Goal: Task Accomplishment & Management: Use online tool/utility

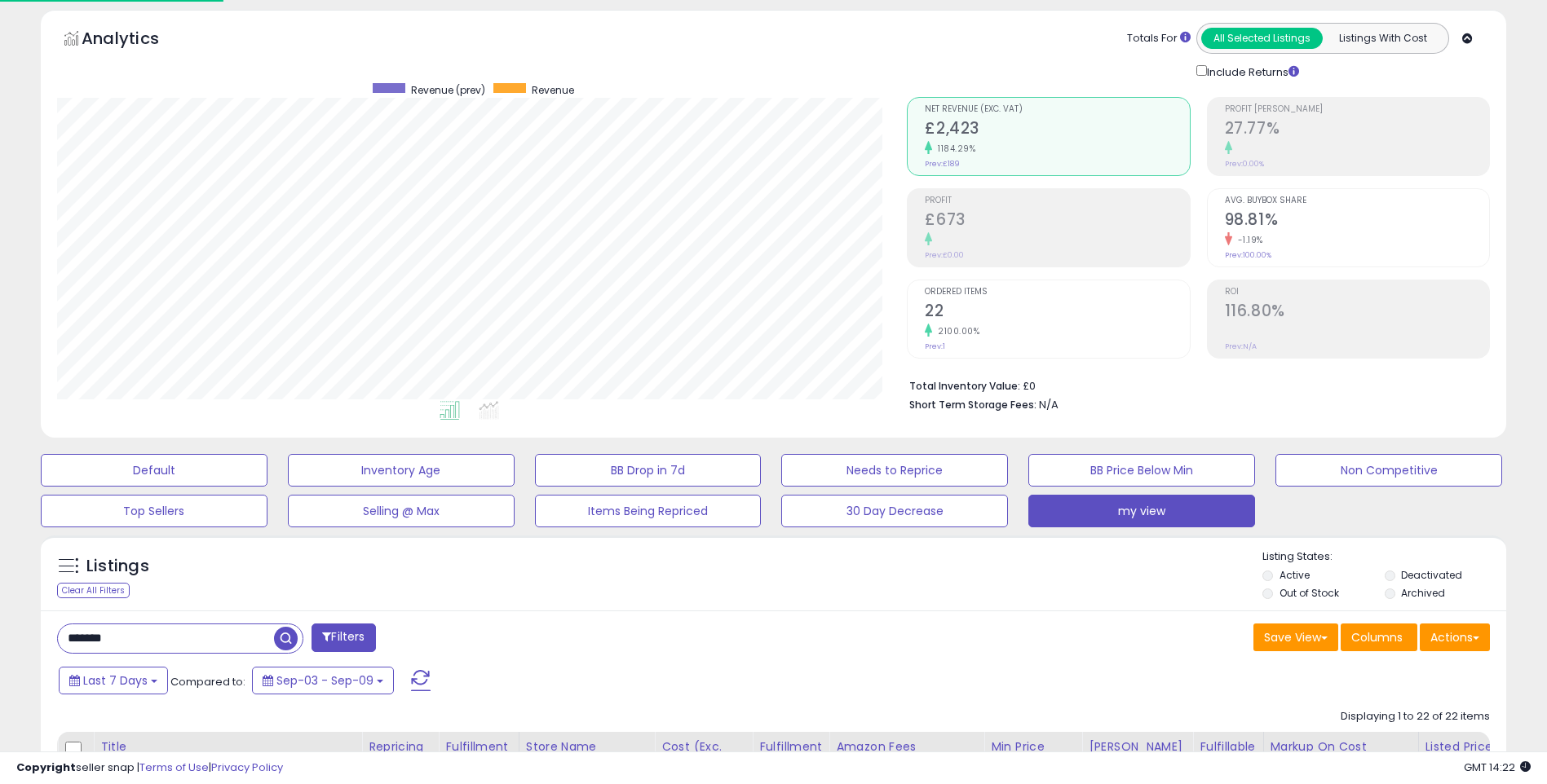
scroll to position [326, 0]
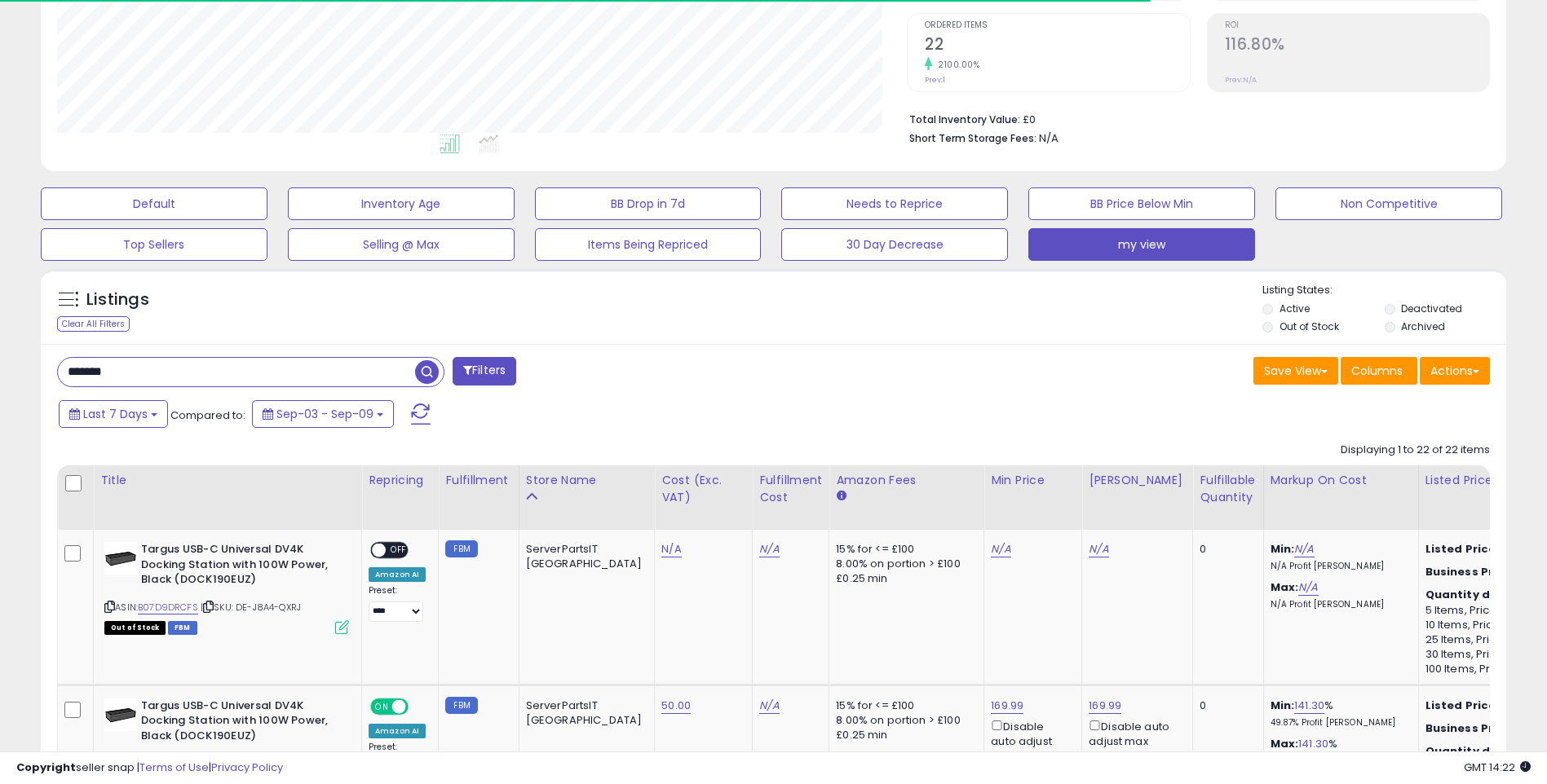
drag, startPoint x: 158, startPoint y: 380, endPoint x: 57, endPoint y: 378, distance: 101.0
click at [57, 378] on div "*******" at bounding box center [251, 372] width 387 height 30
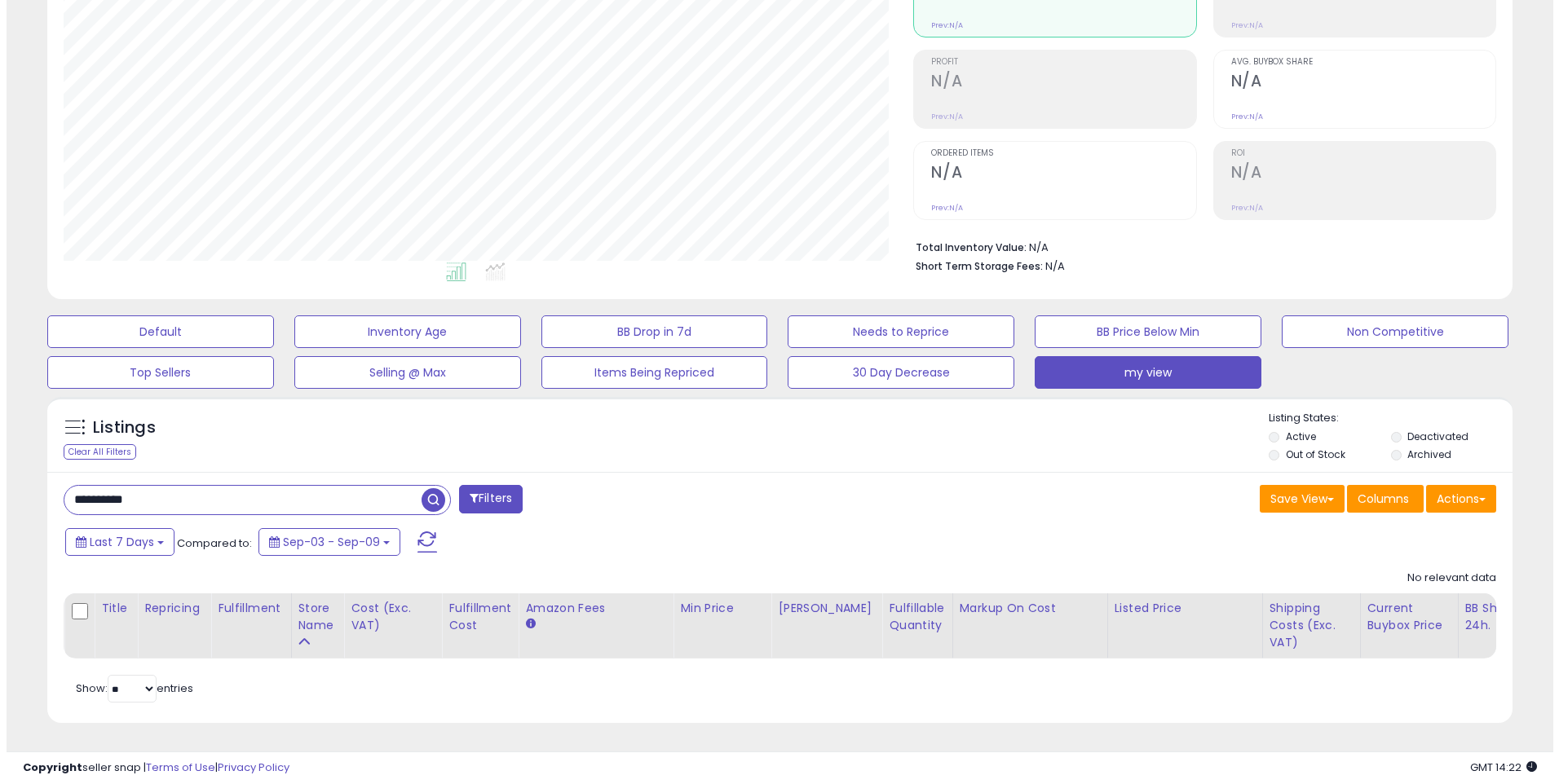
scroll to position [334, 850]
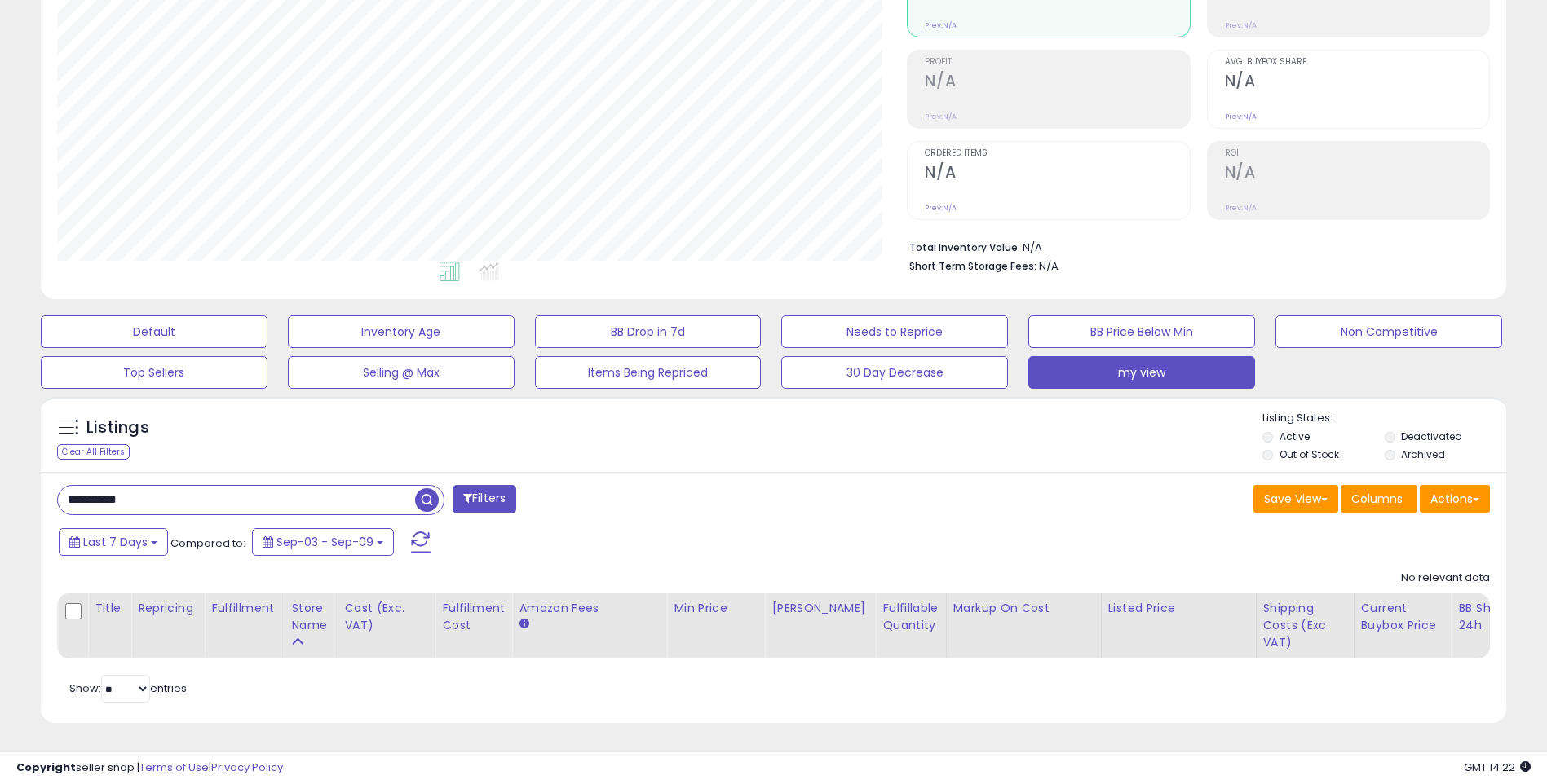
click at [512, 492] on button "Filters" at bounding box center [484, 499] width 64 height 28
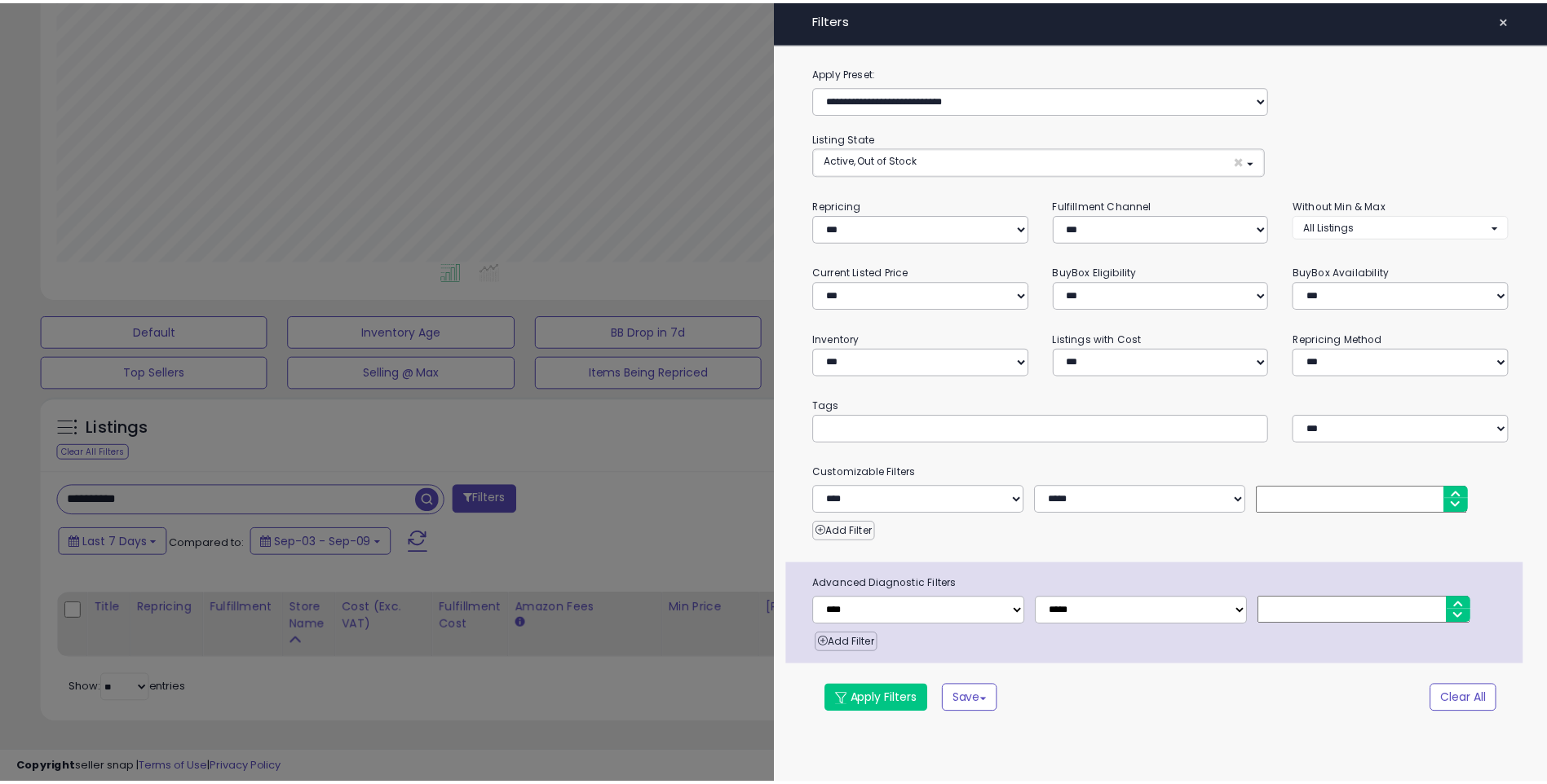
scroll to position [334, 857]
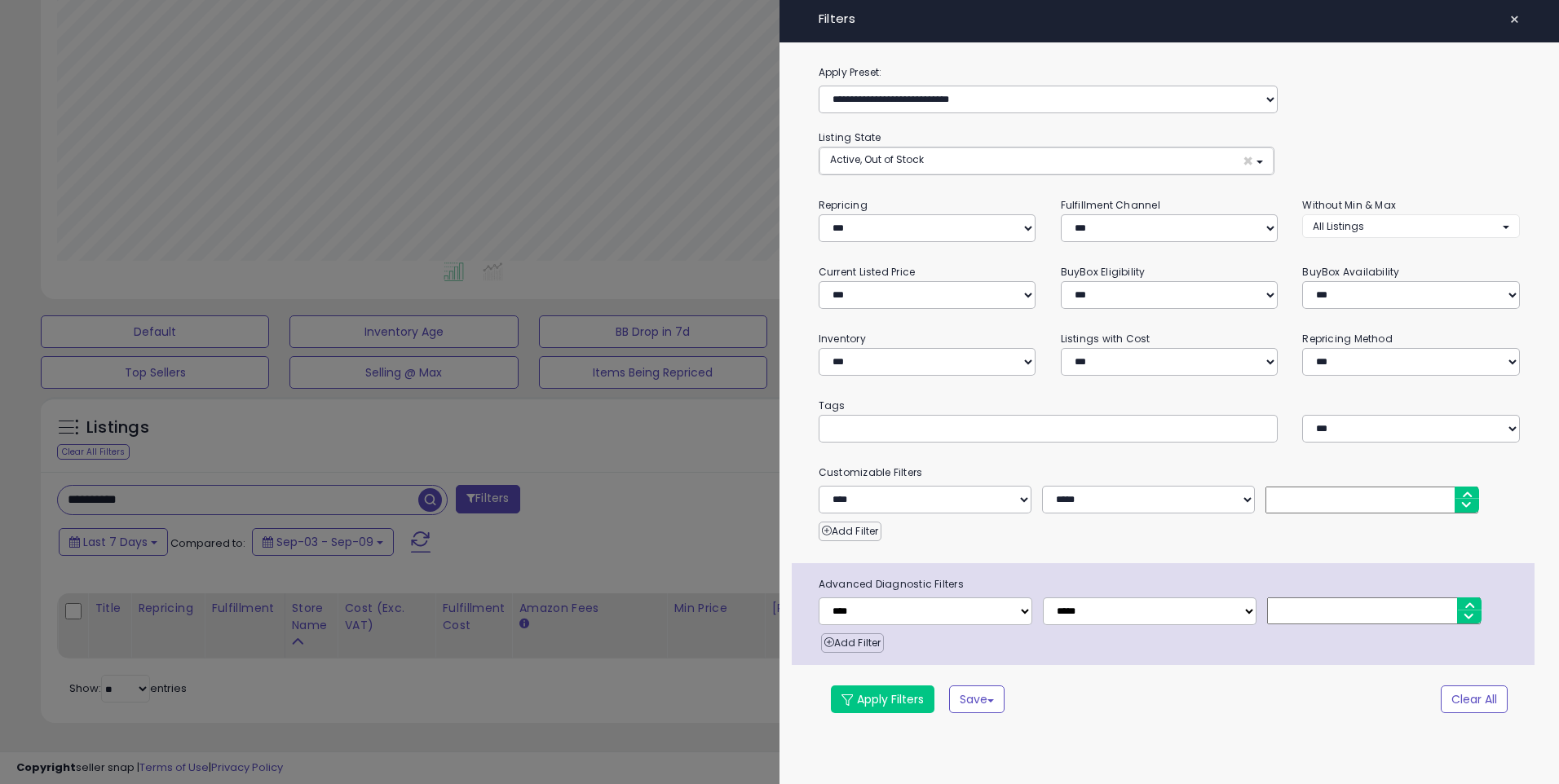
click at [581, 529] on div at bounding box center [779, 392] width 1559 height 784
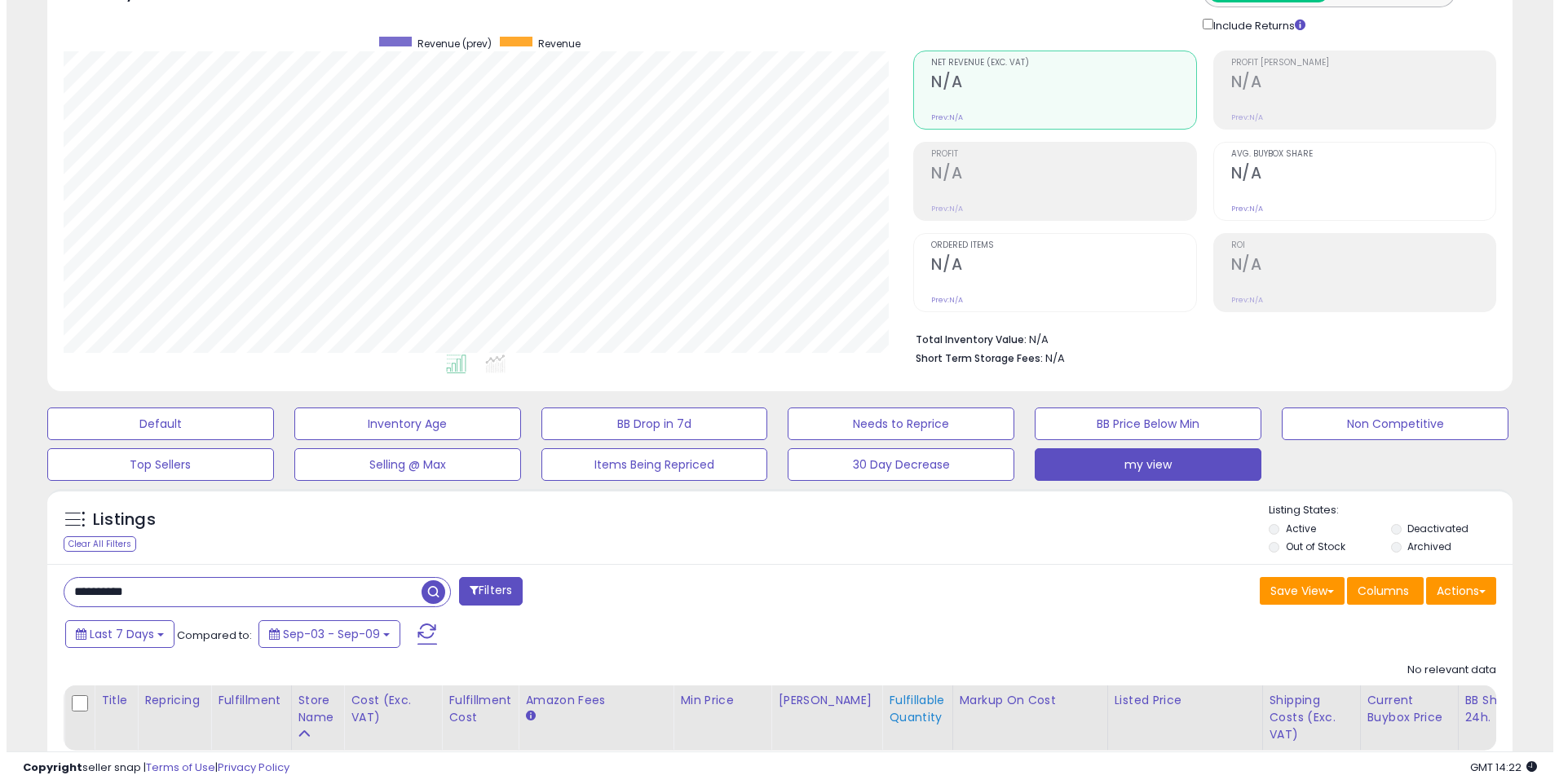
scroll to position [210, 0]
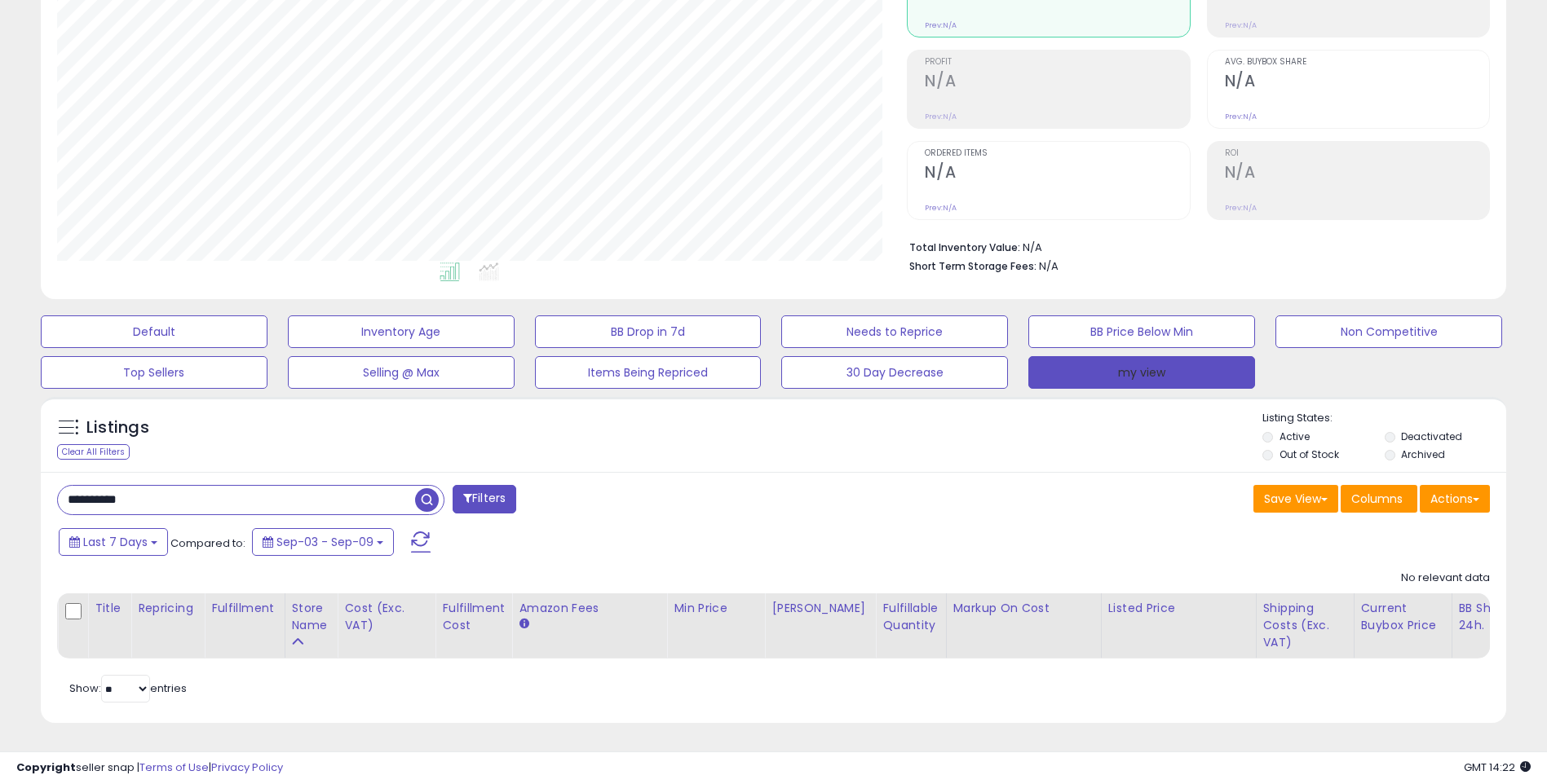
click at [1146, 356] on button "my view" at bounding box center [1141, 372] width 227 height 33
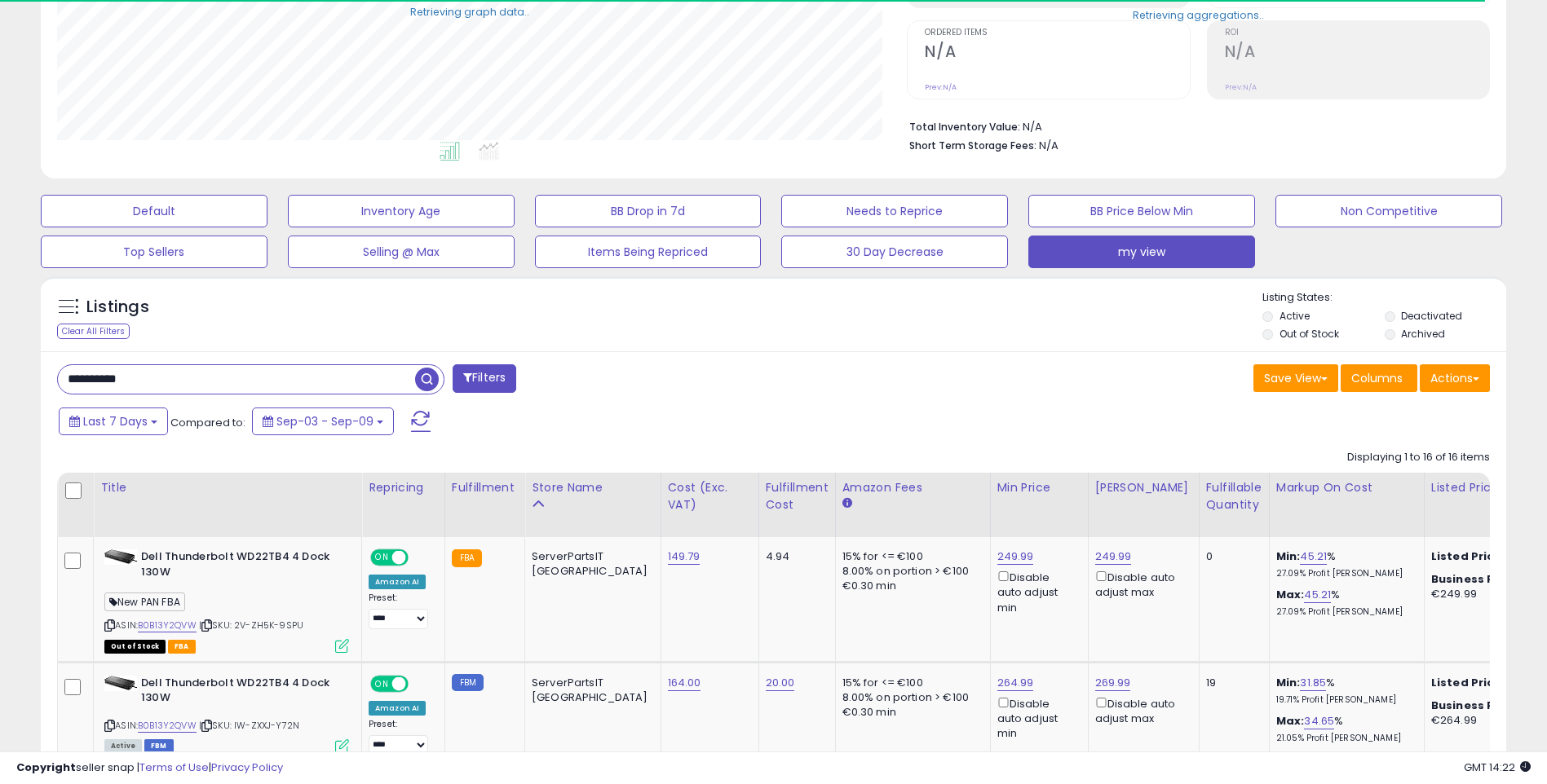
scroll to position [455, 0]
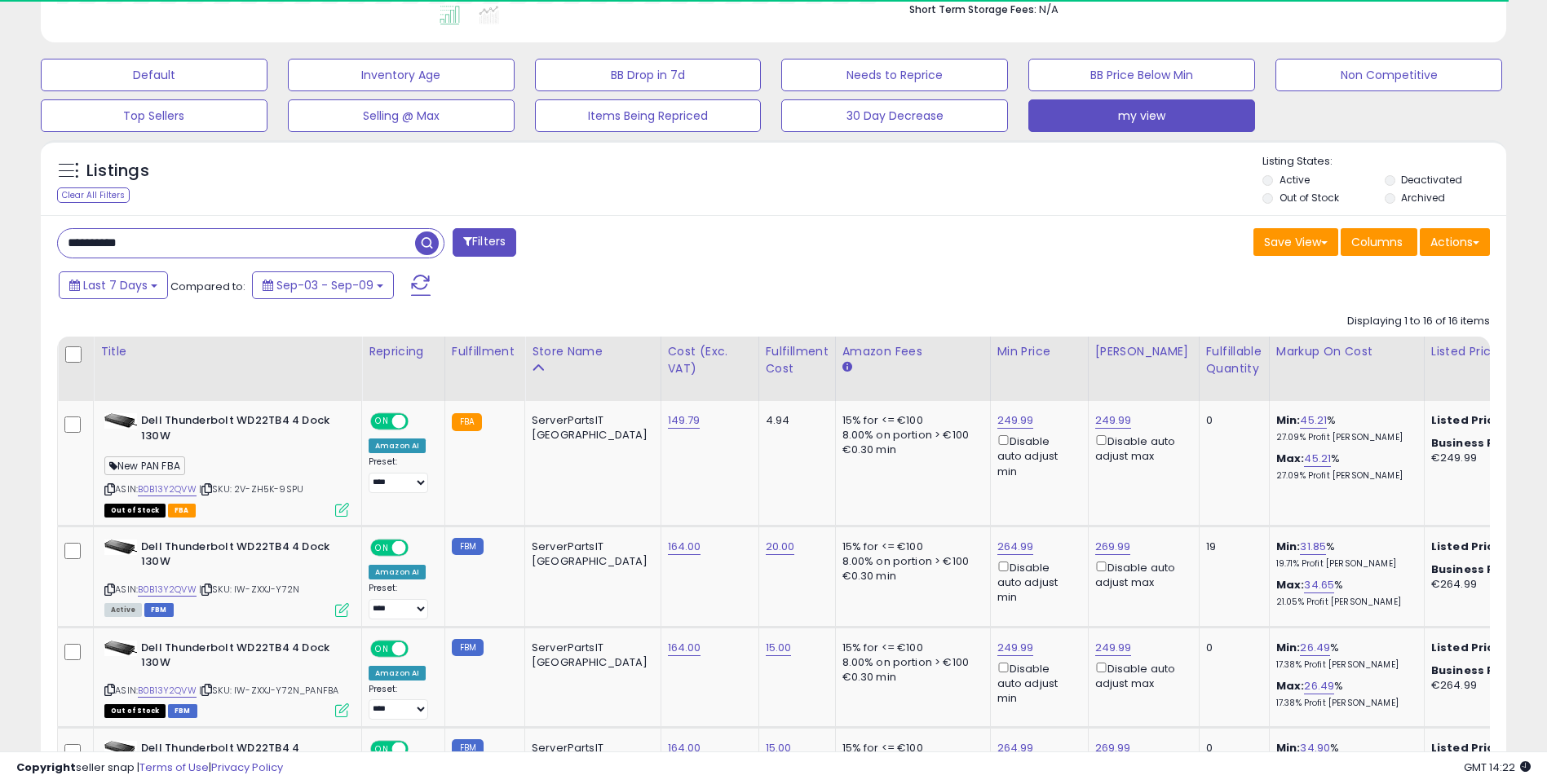
drag, startPoint x: 180, startPoint y: 247, endPoint x: -3, endPoint y: 230, distance: 183.8
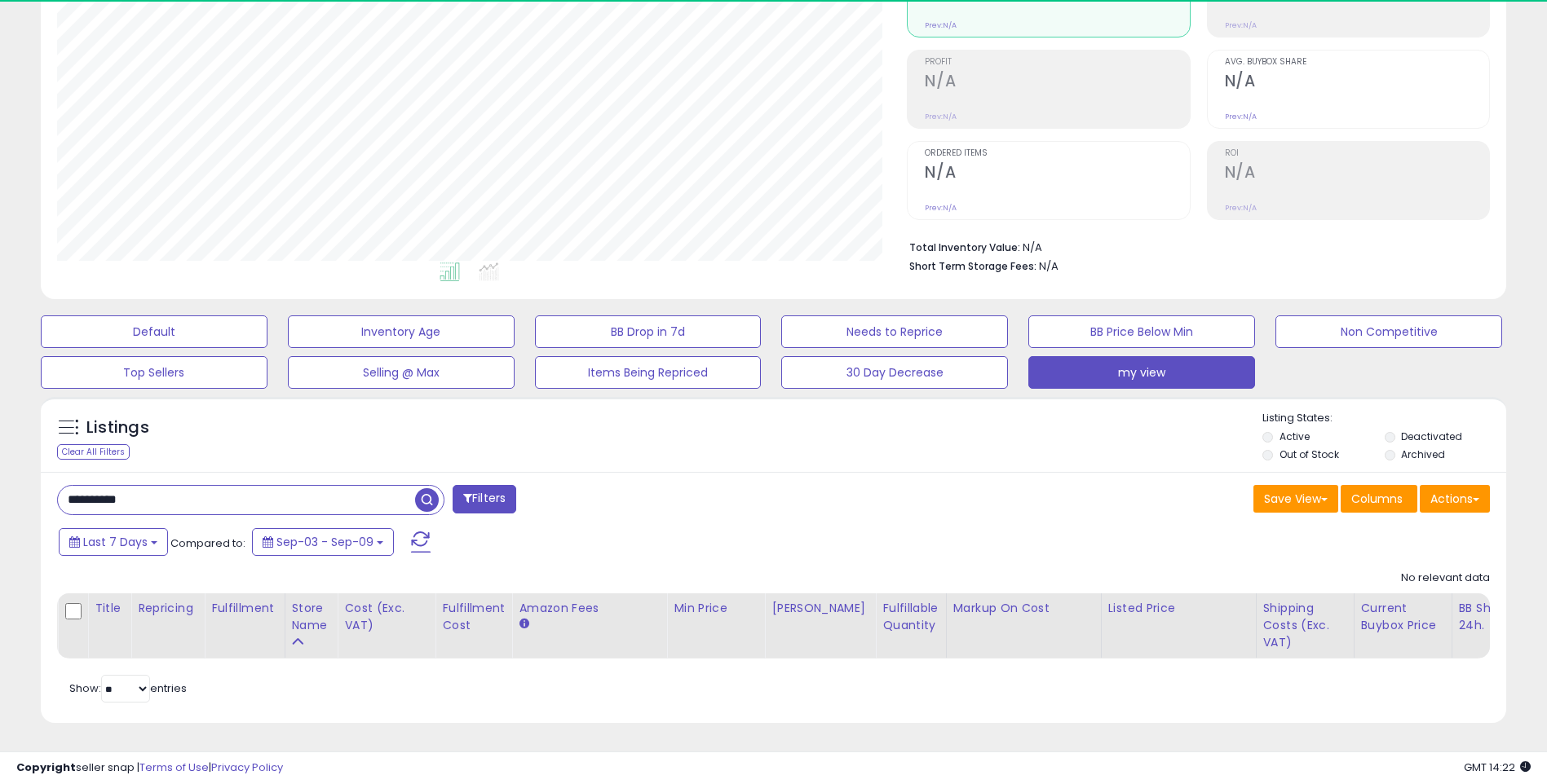
scroll to position [0, 0]
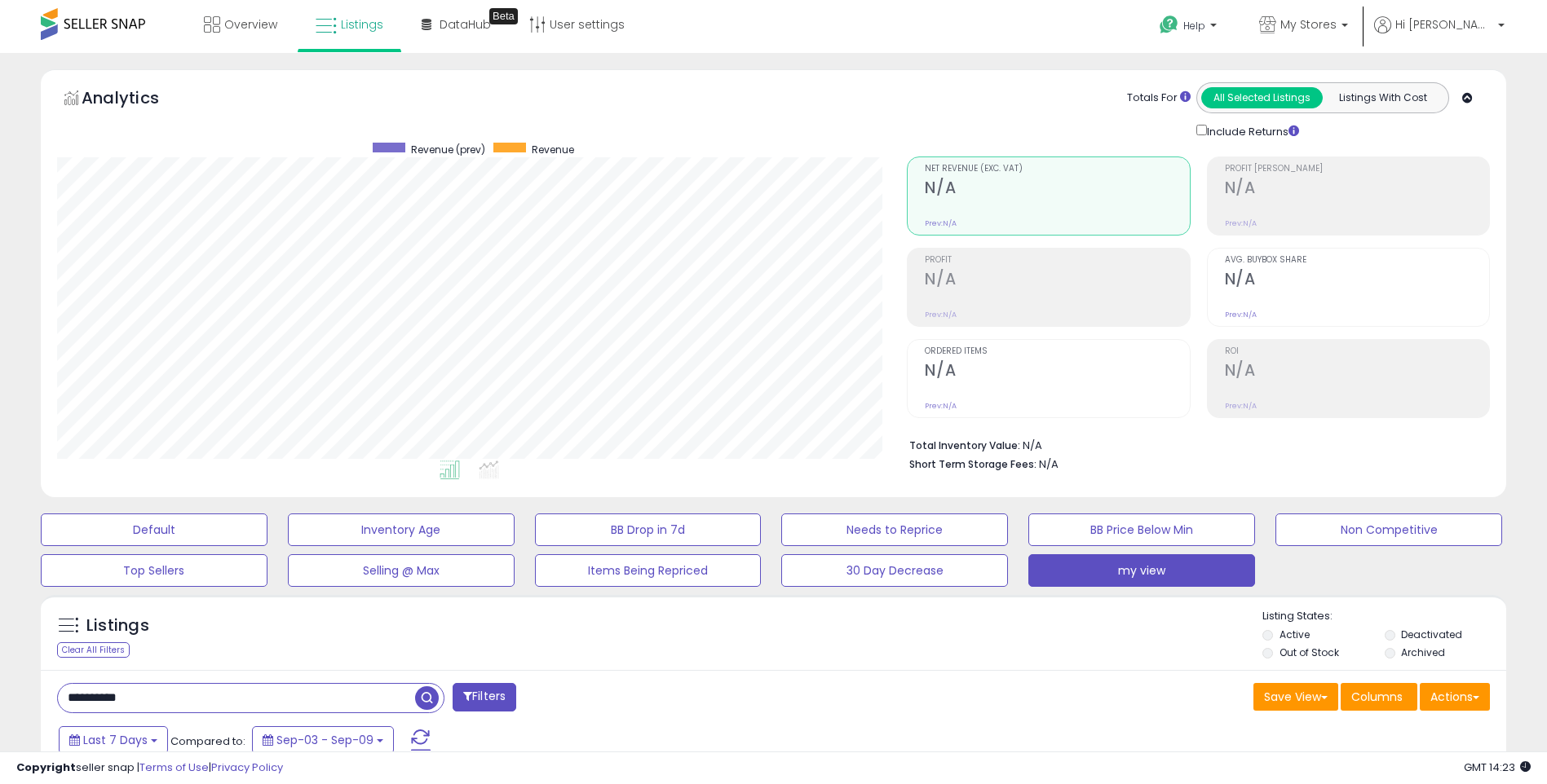
click at [93, 701] on input "**********" at bounding box center [236, 699] width 357 height 28
type input "**********"
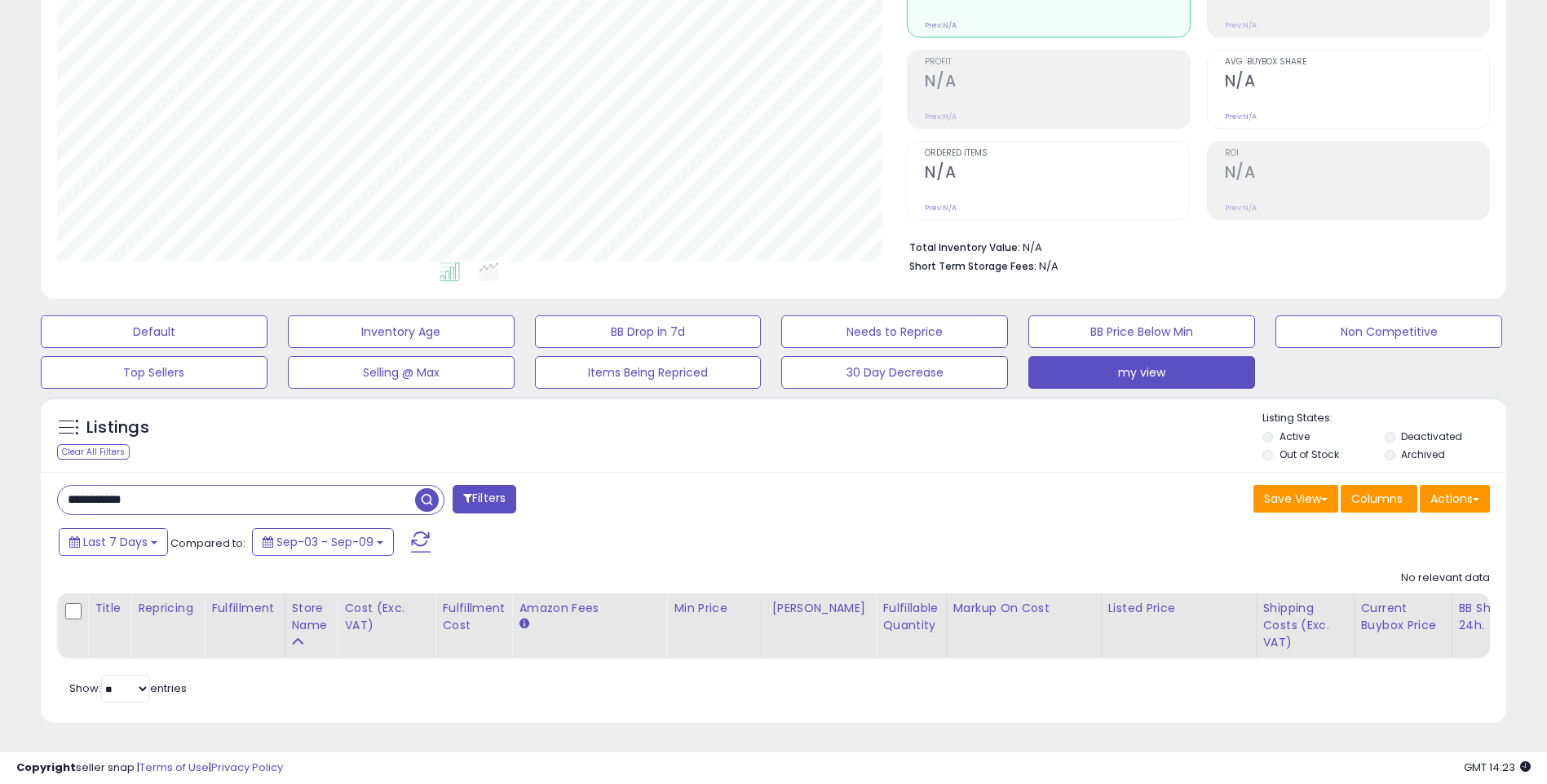
drag, startPoint x: 156, startPoint y: 487, endPoint x: -3, endPoint y: 487, distance: 159.0
click at [0, 487] on html "Unable to login Retrieving listings data.. has not yet accepted the Terms of Us…" at bounding box center [774, 194] width 1547 height 784
click at [137, 472] on div "Filters Save View Save As New View Update Current View Columns" at bounding box center [774, 598] width 1466 height 252
click at [126, 498] on input "text" at bounding box center [236, 500] width 357 height 28
paste input "**********"
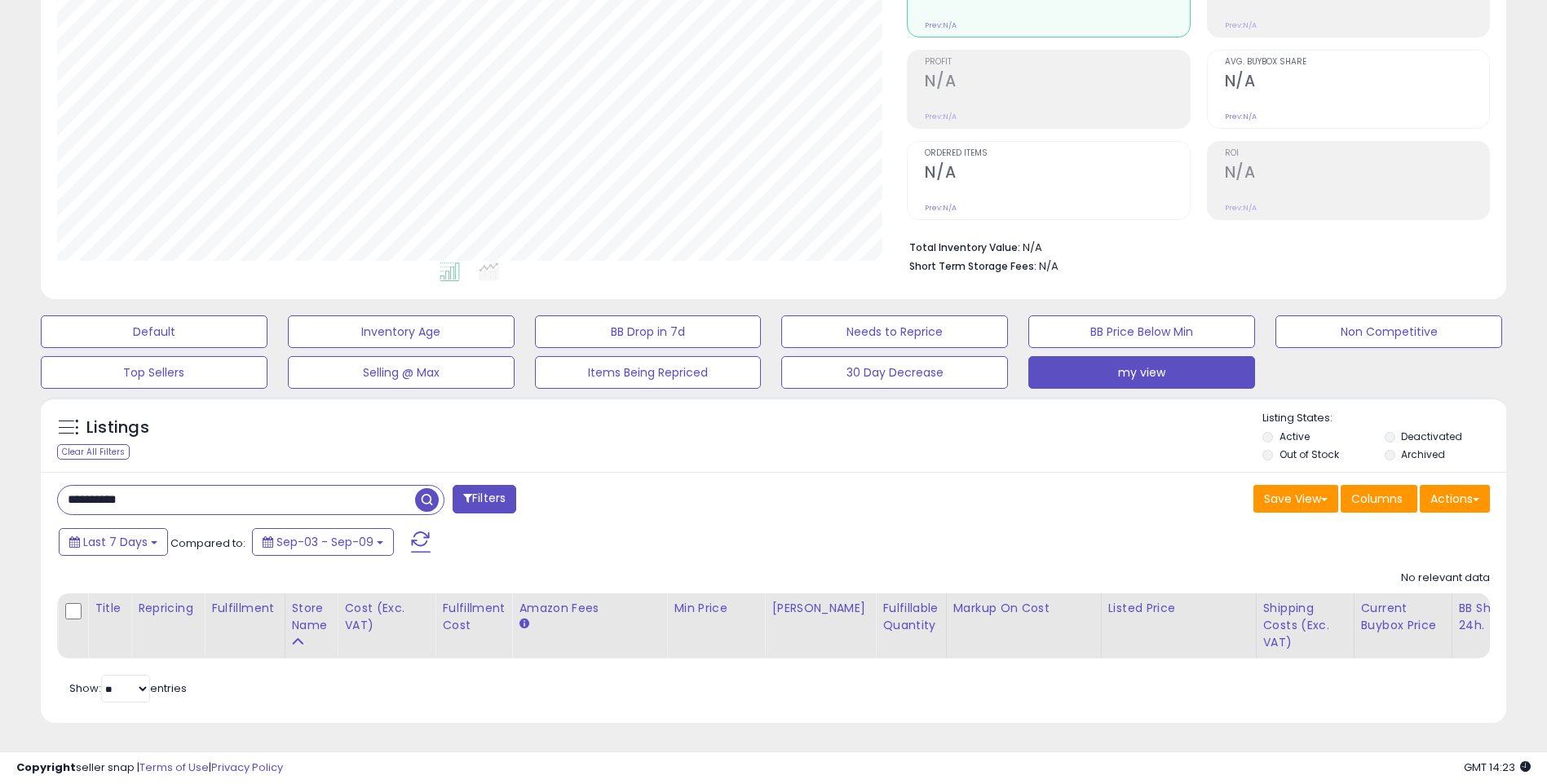
type input "**********"
click at [493, 485] on button "Filters" at bounding box center [484, 499] width 64 height 28
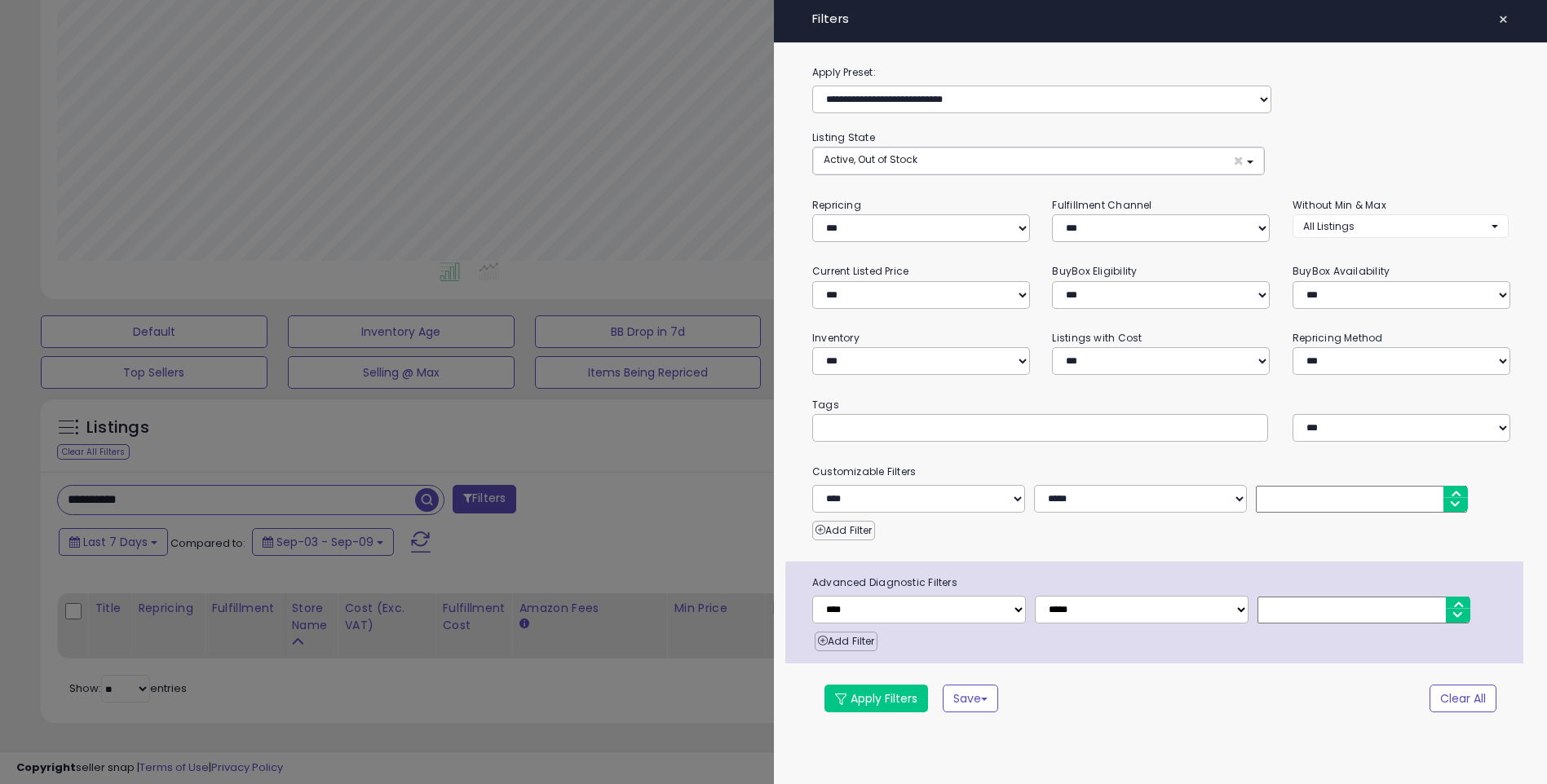
scroll to position [334, 857]
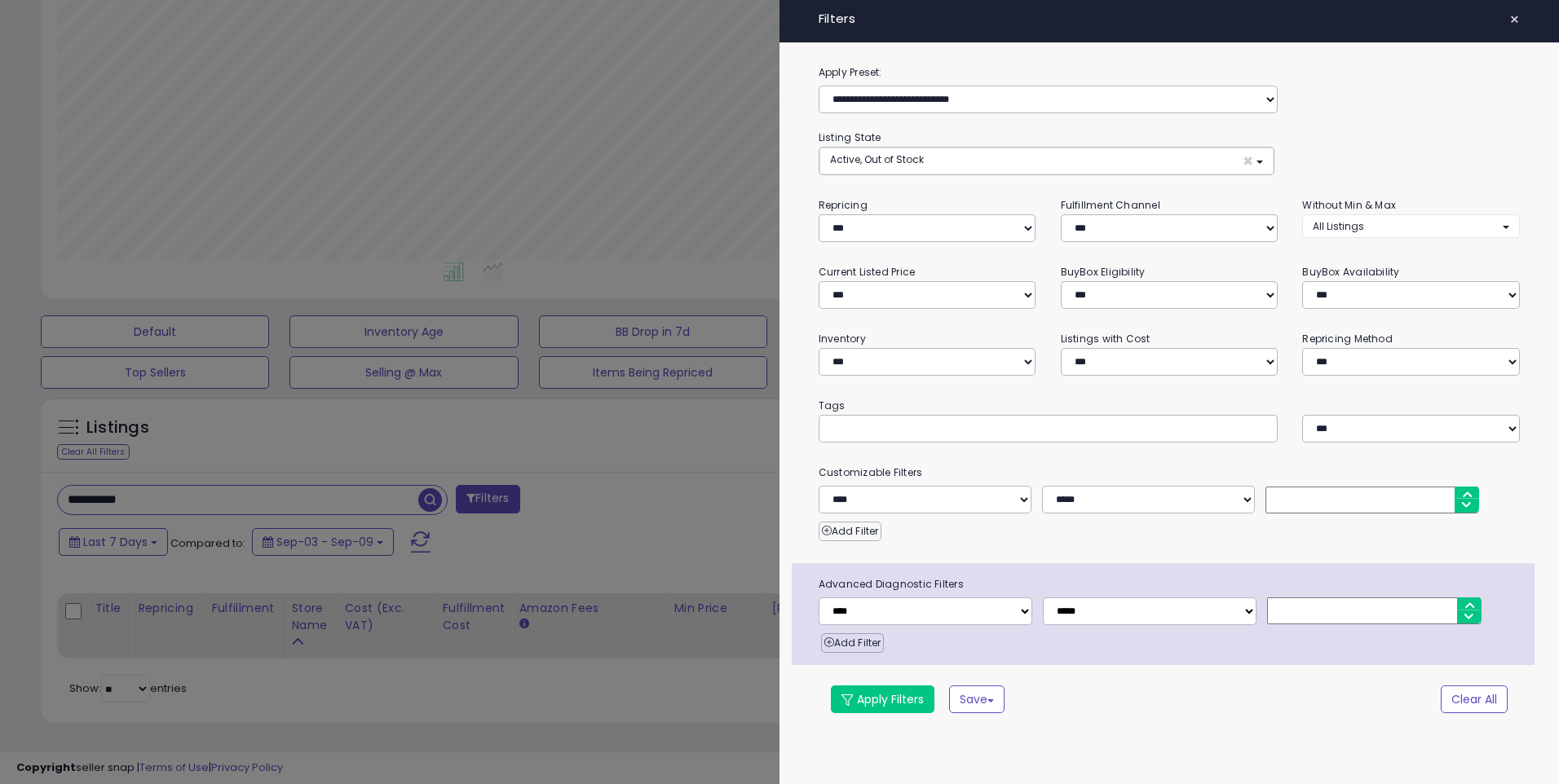
click at [548, 499] on div at bounding box center [779, 392] width 1559 height 784
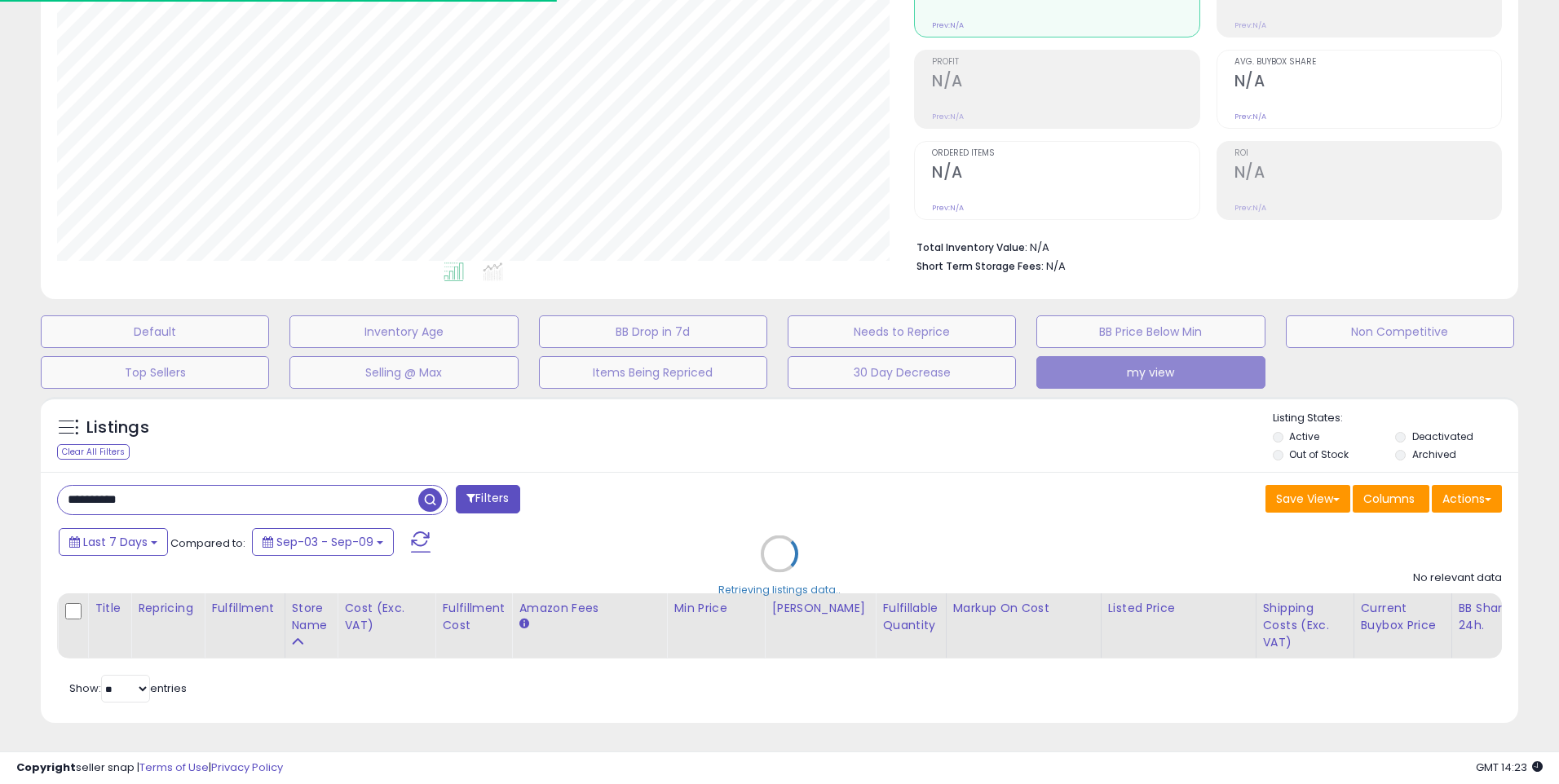
click at [432, 476] on div "Retrieving listings data.." at bounding box center [779, 565] width 1502 height 354
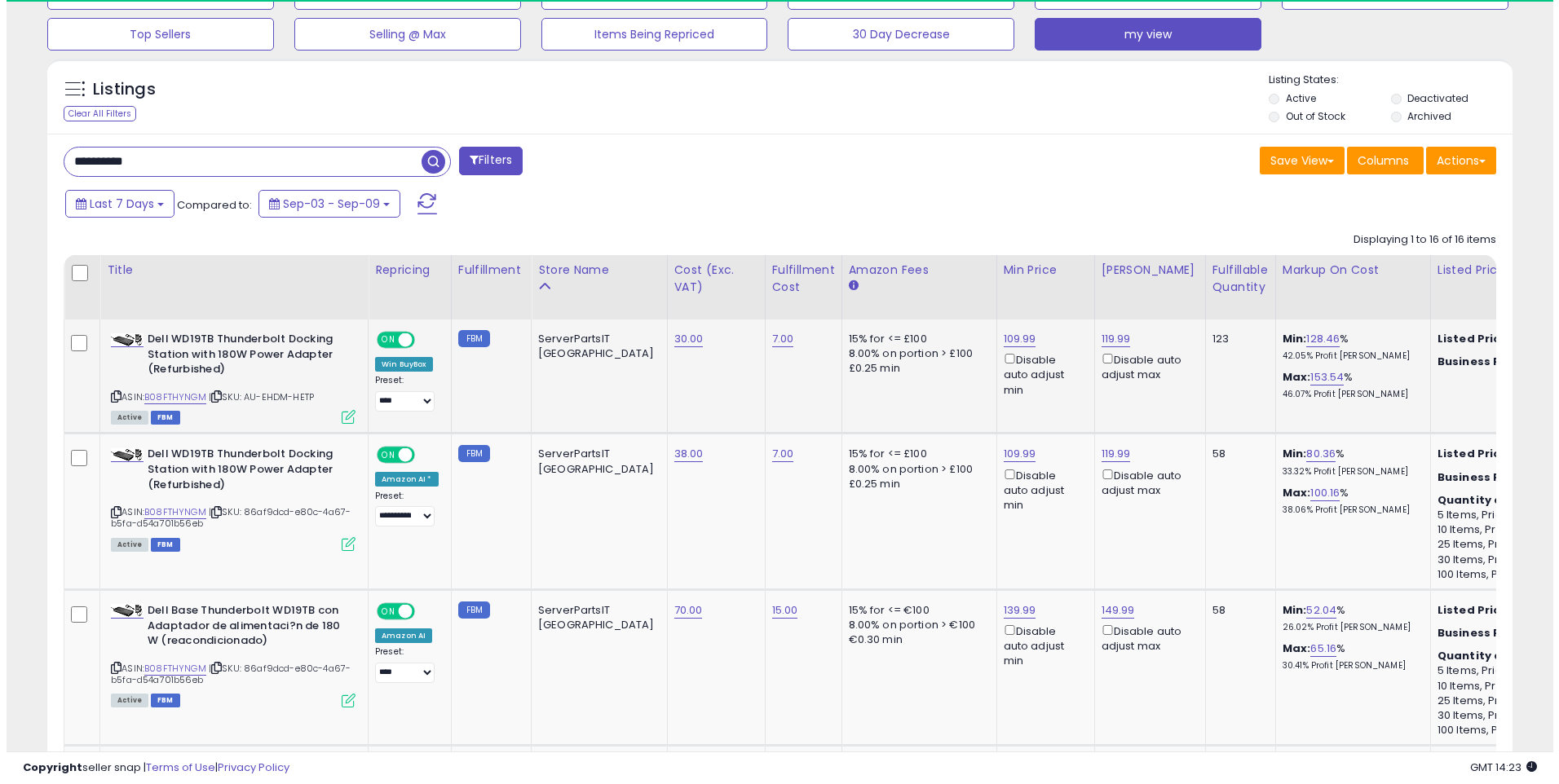
scroll to position [334, 850]
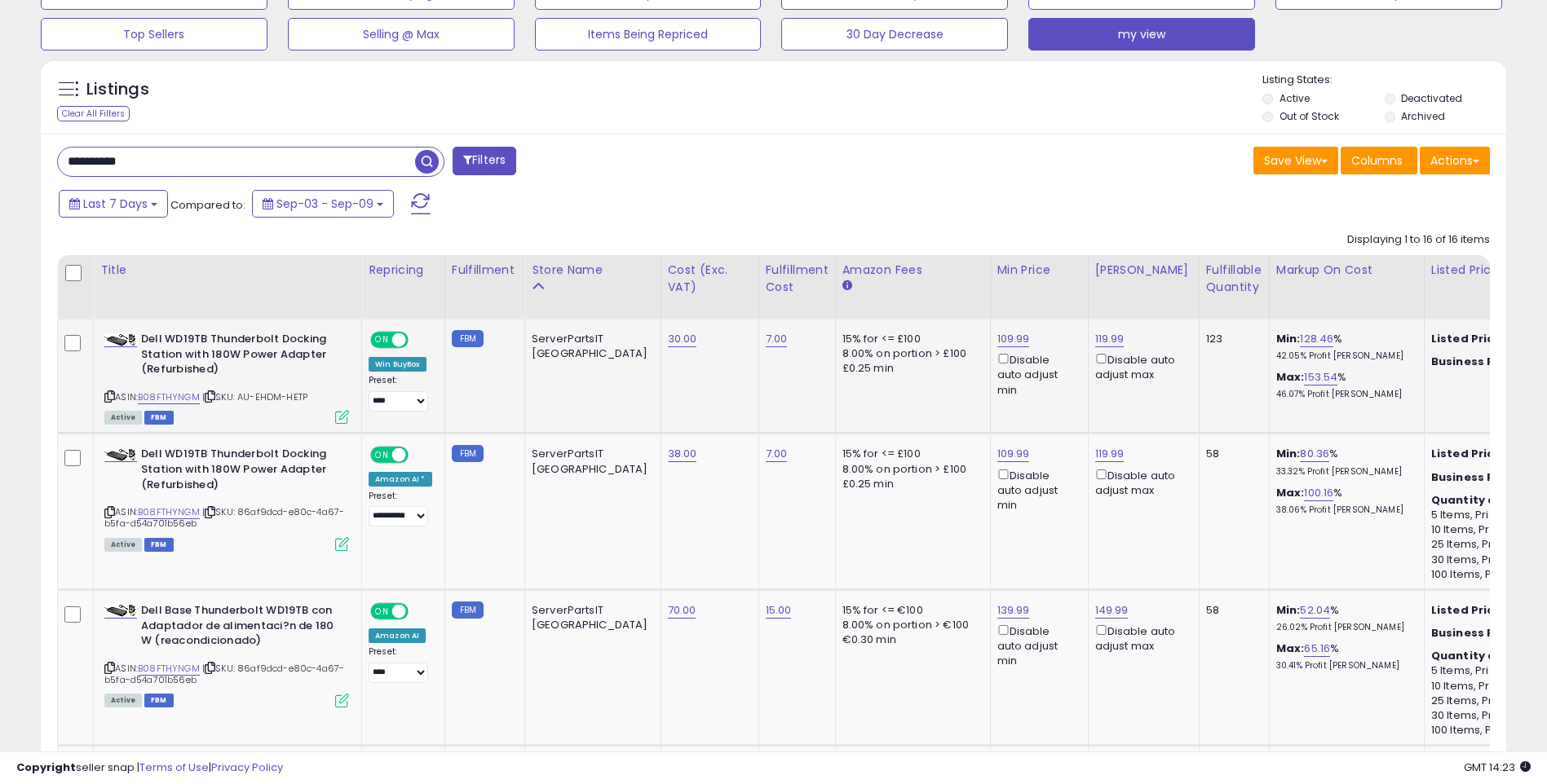
click at [348, 417] on icon at bounding box center [342, 417] width 14 height 14
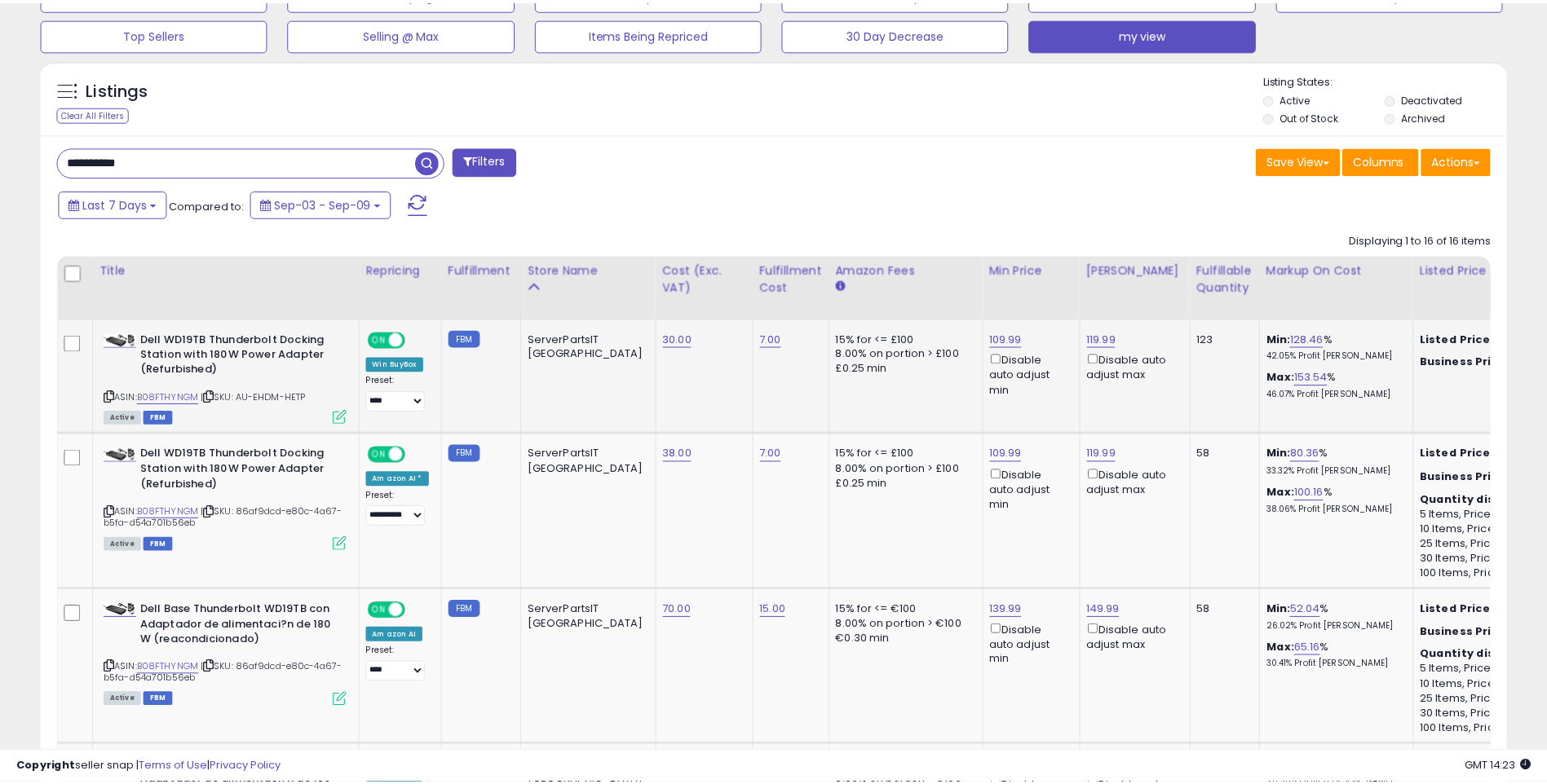
scroll to position [334, 857]
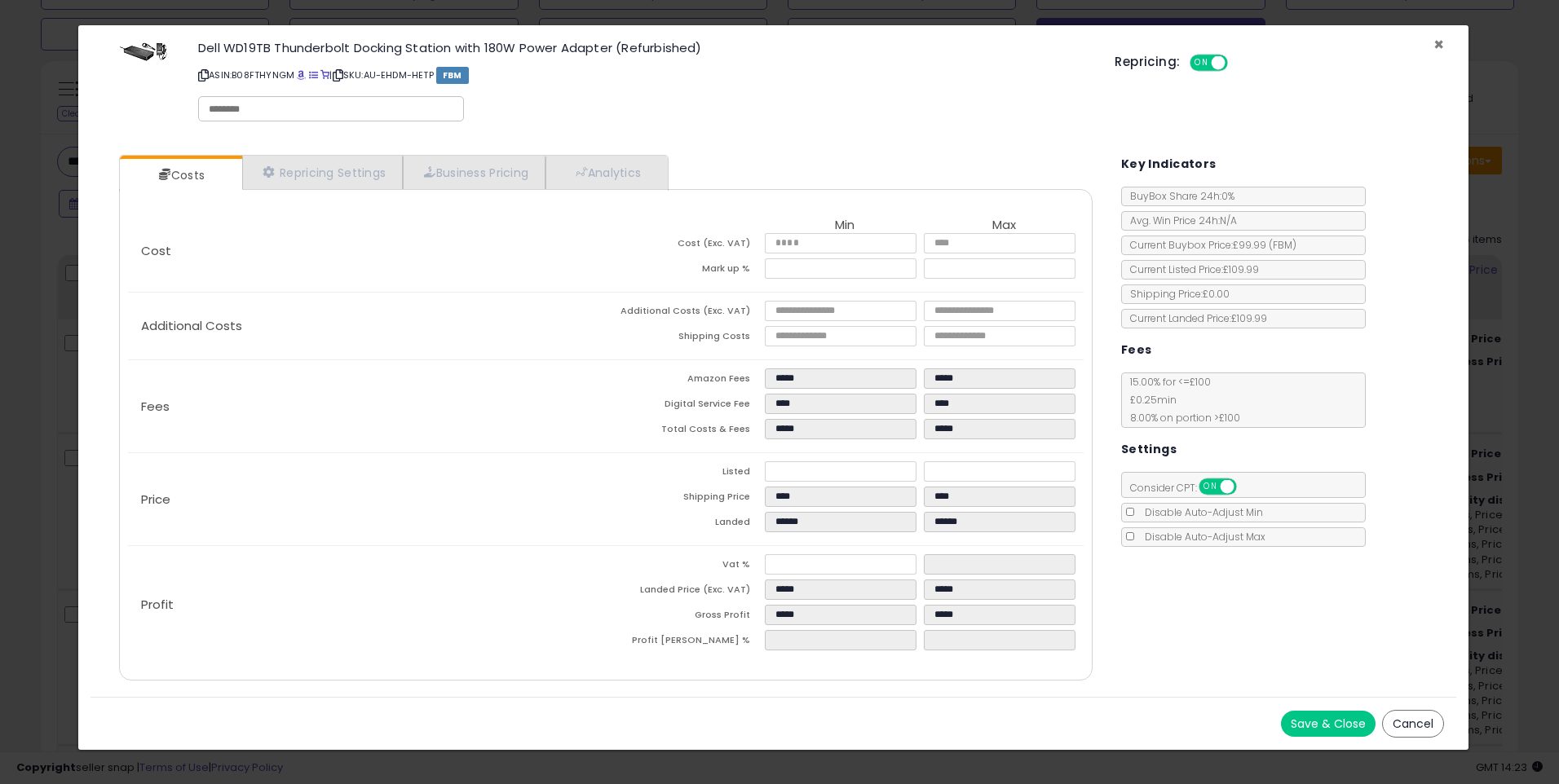
click at [1443, 39] on span "×" at bounding box center [1438, 44] width 11 height 23
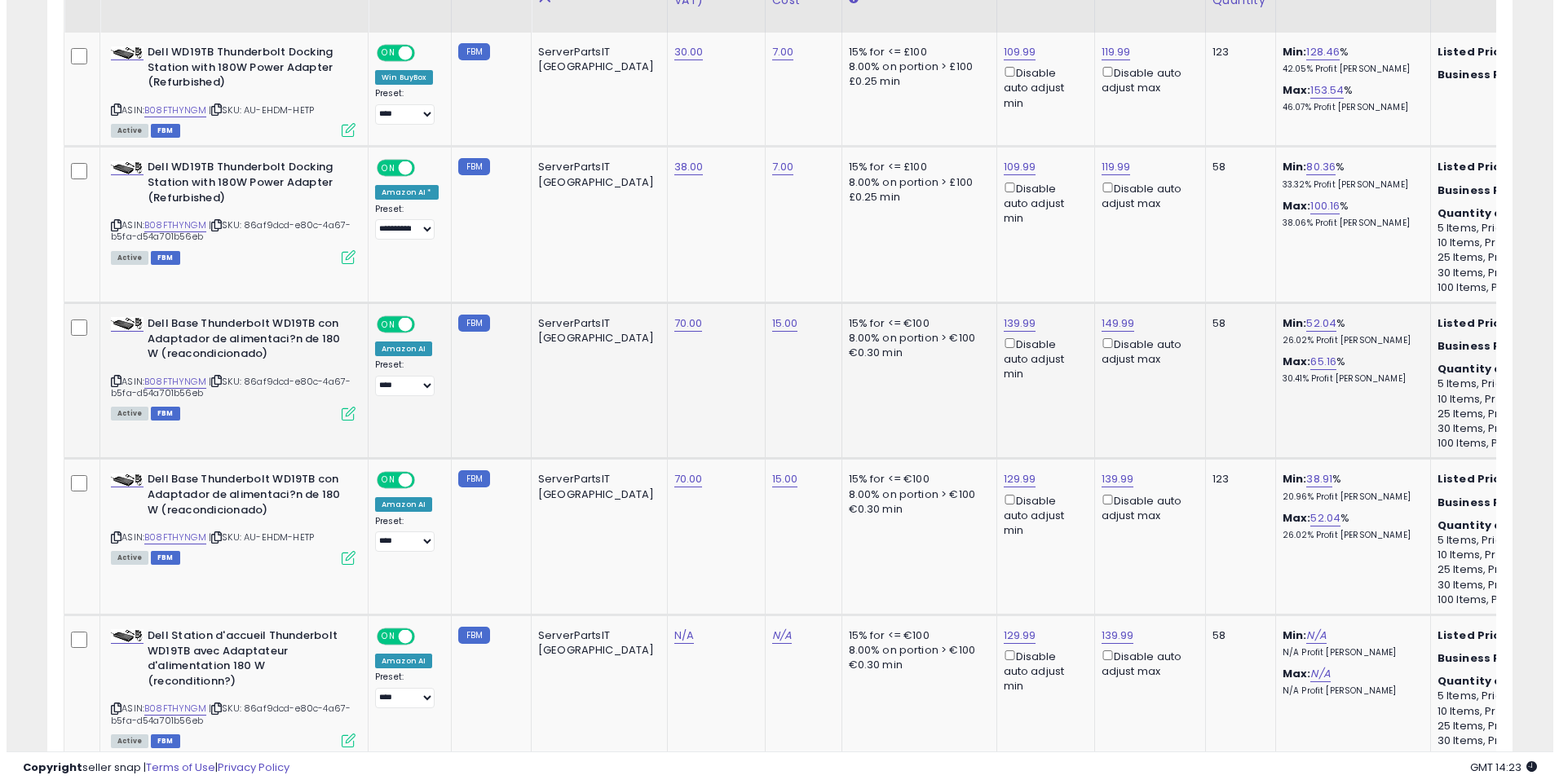
scroll to position [863, 0]
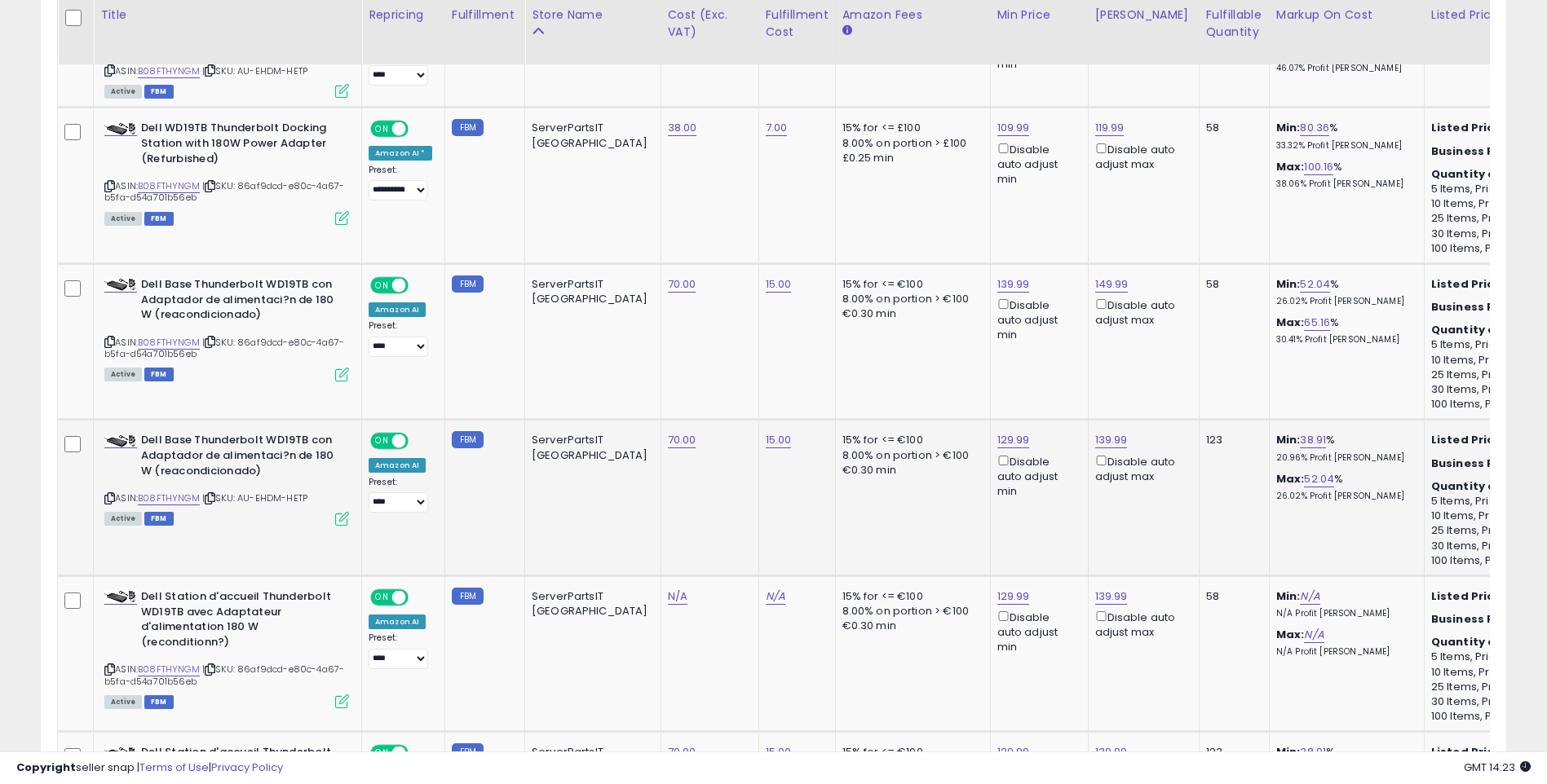
click at [344, 518] on icon at bounding box center [342, 518] width 14 height 14
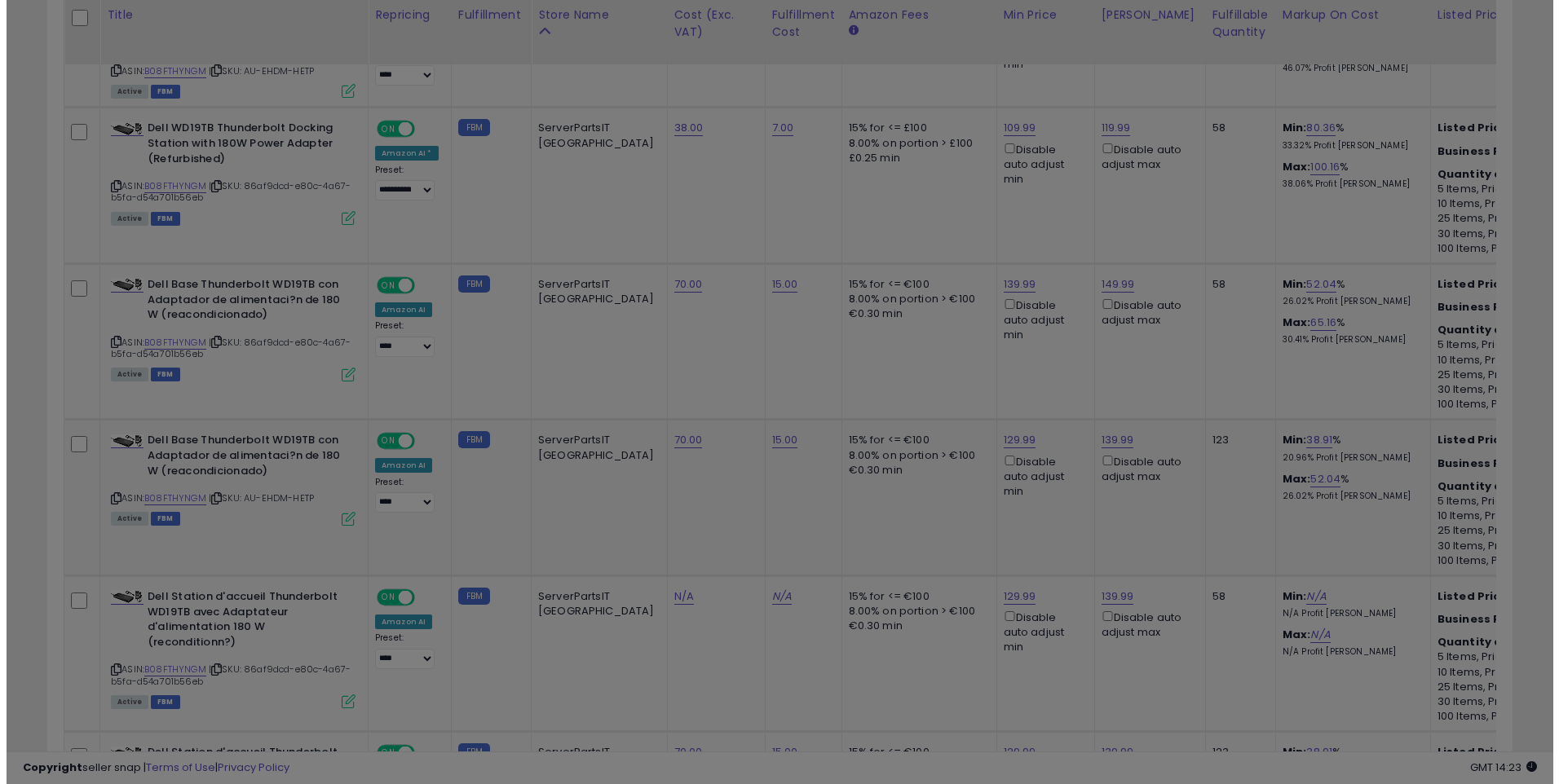
scroll to position [814861, 814450]
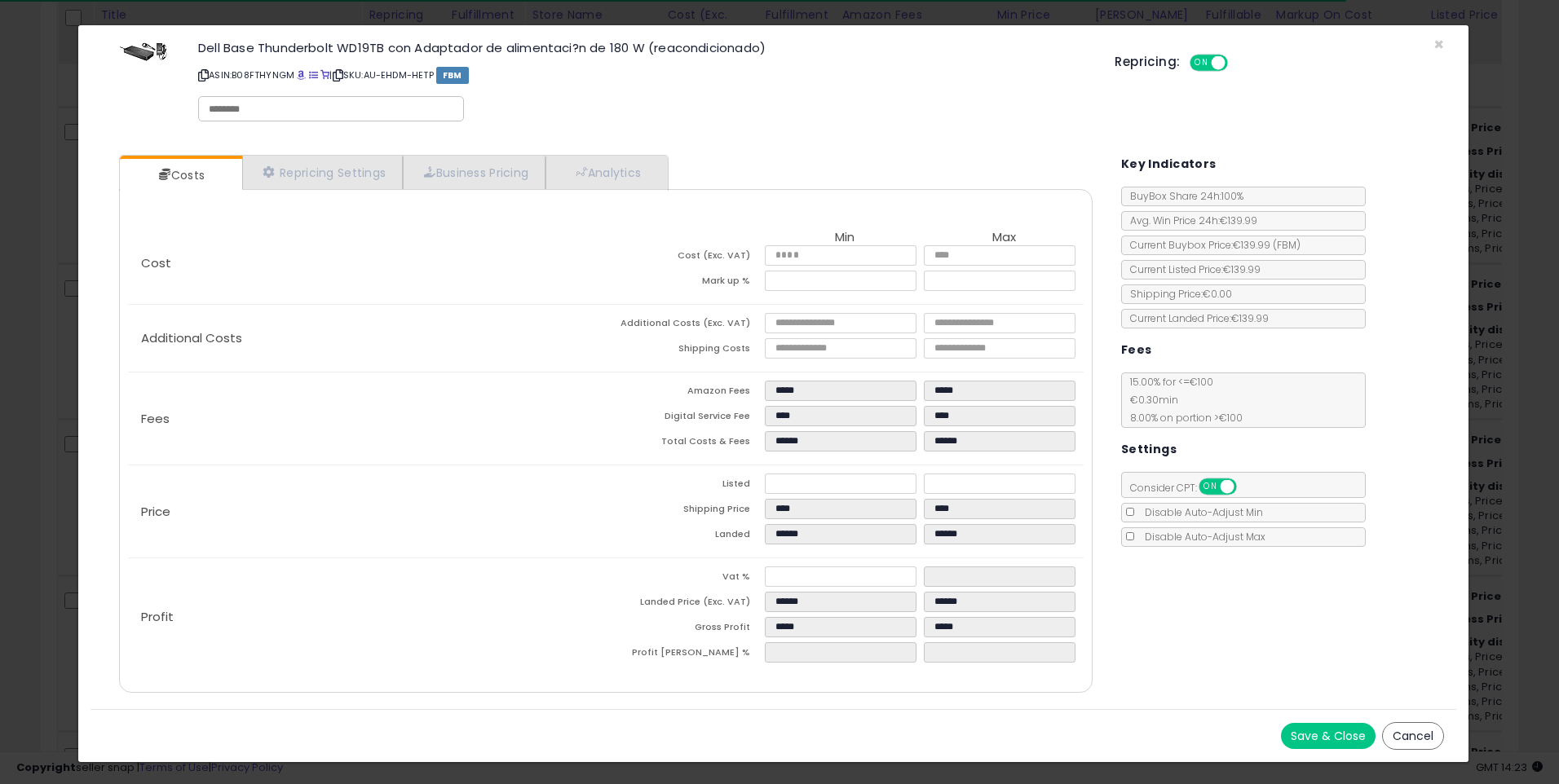
click at [1407, 733] on button "Cancel" at bounding box center [1413, 735] width 62 height 28
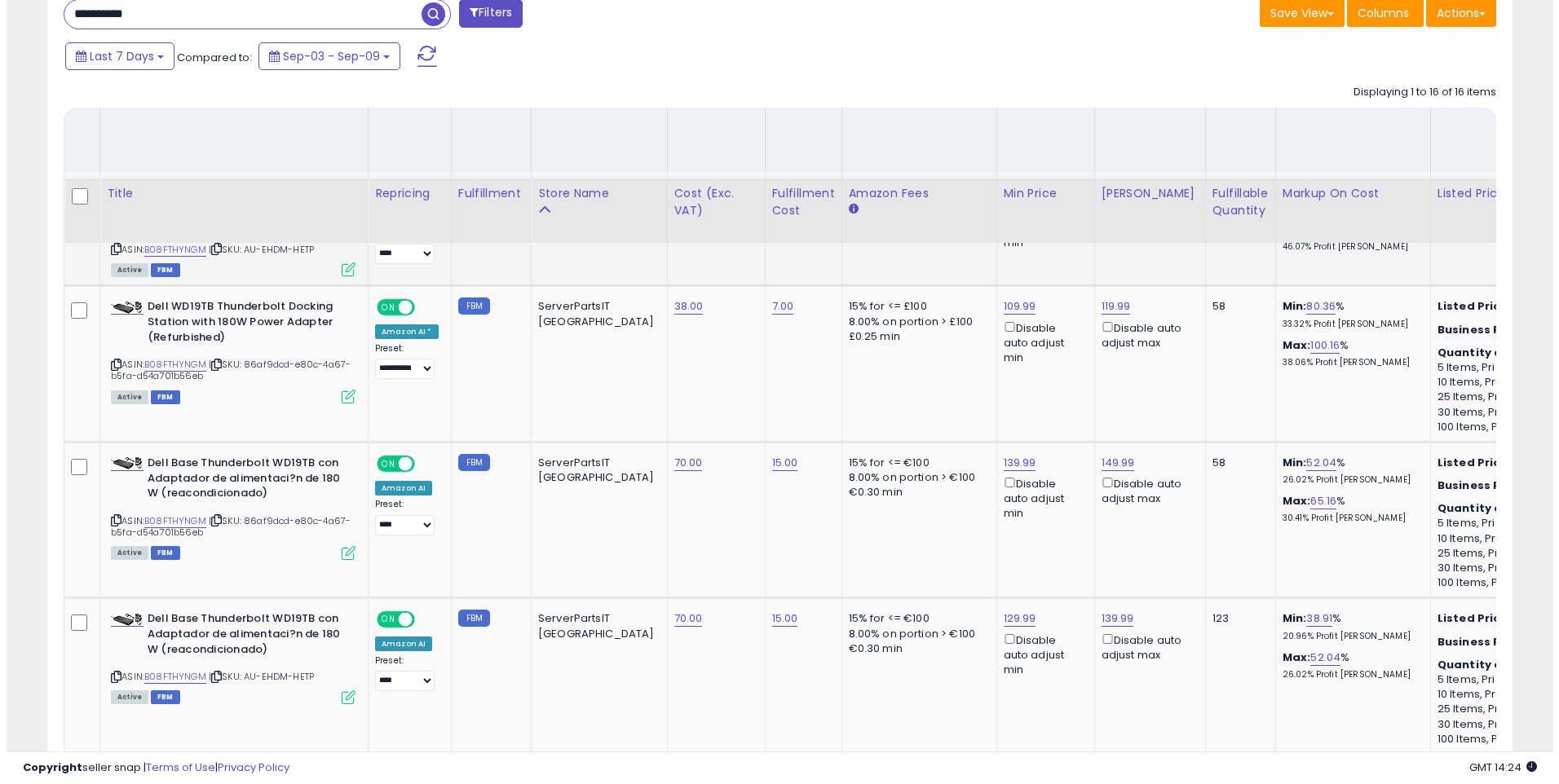
scroll to position [863, 0]
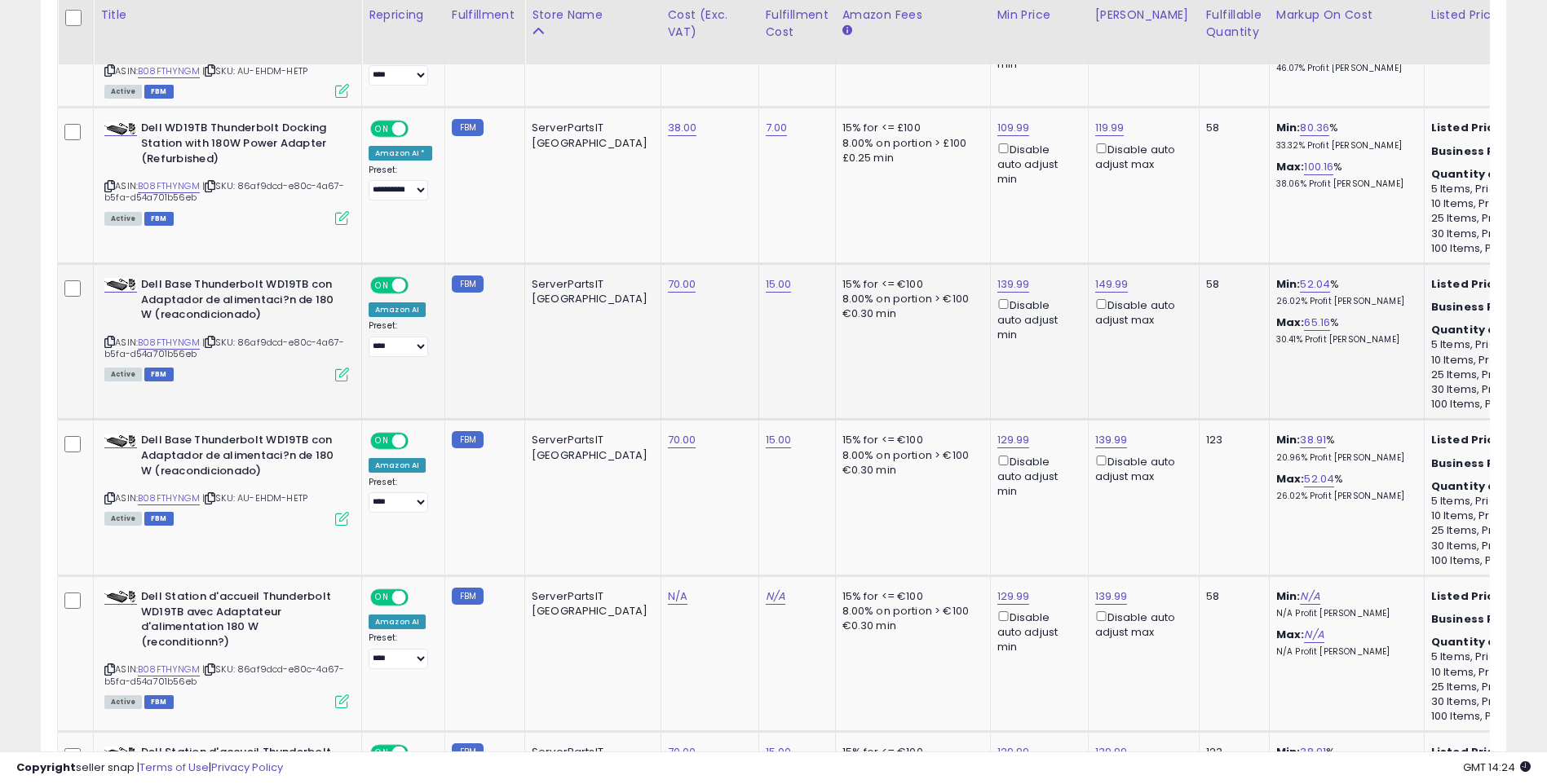
click at [348, 376] on td "Dell Base Thunderbolt WD19TB con Adaptador de alimentaci?n de 180 W (reacondici…" at bounding box center [228, 341] width 268 height 157
click at [344, 378] on icon at bounding box center [342, 374] width 14 height 14
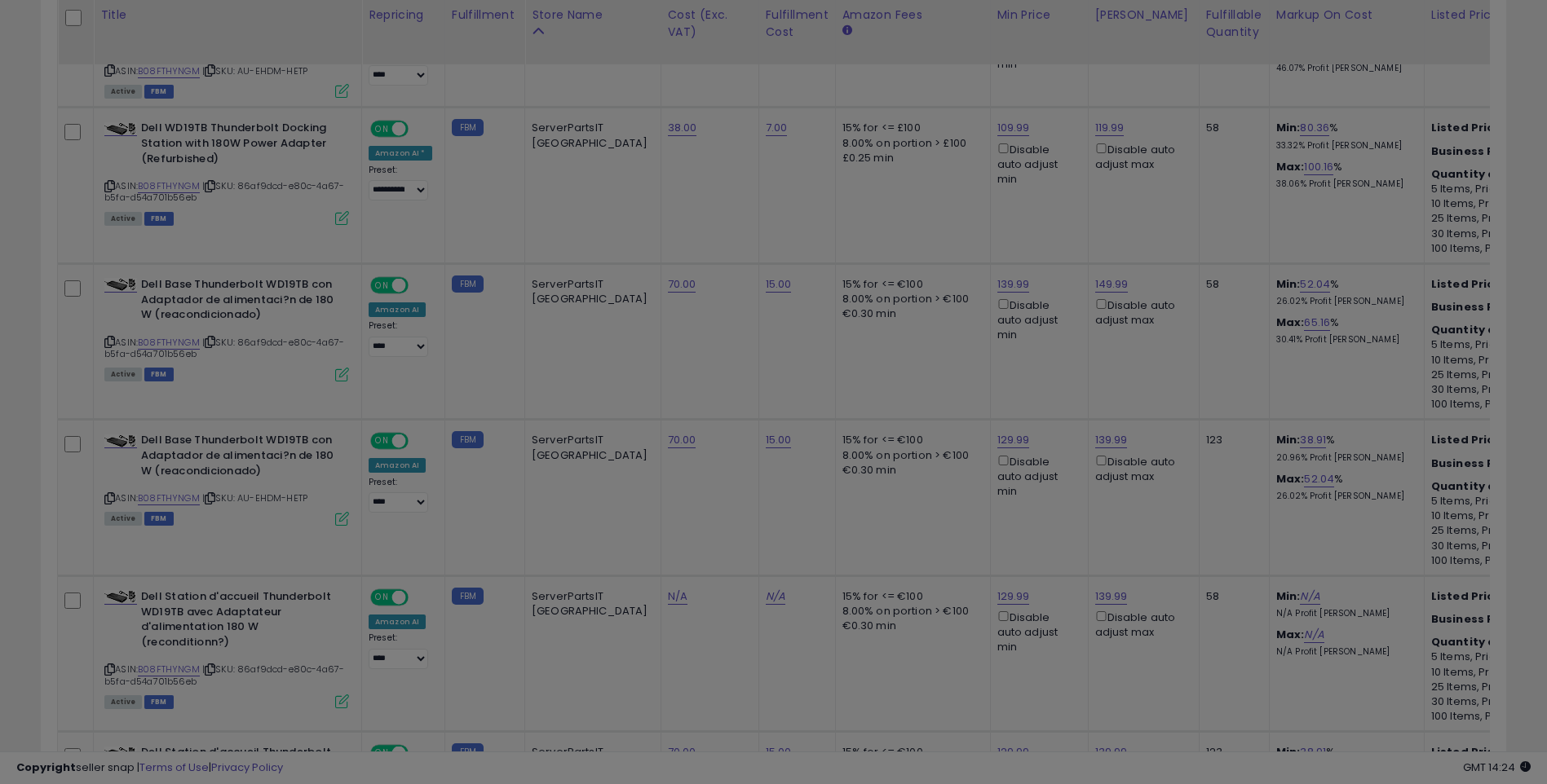
scroll to position [334, 857]
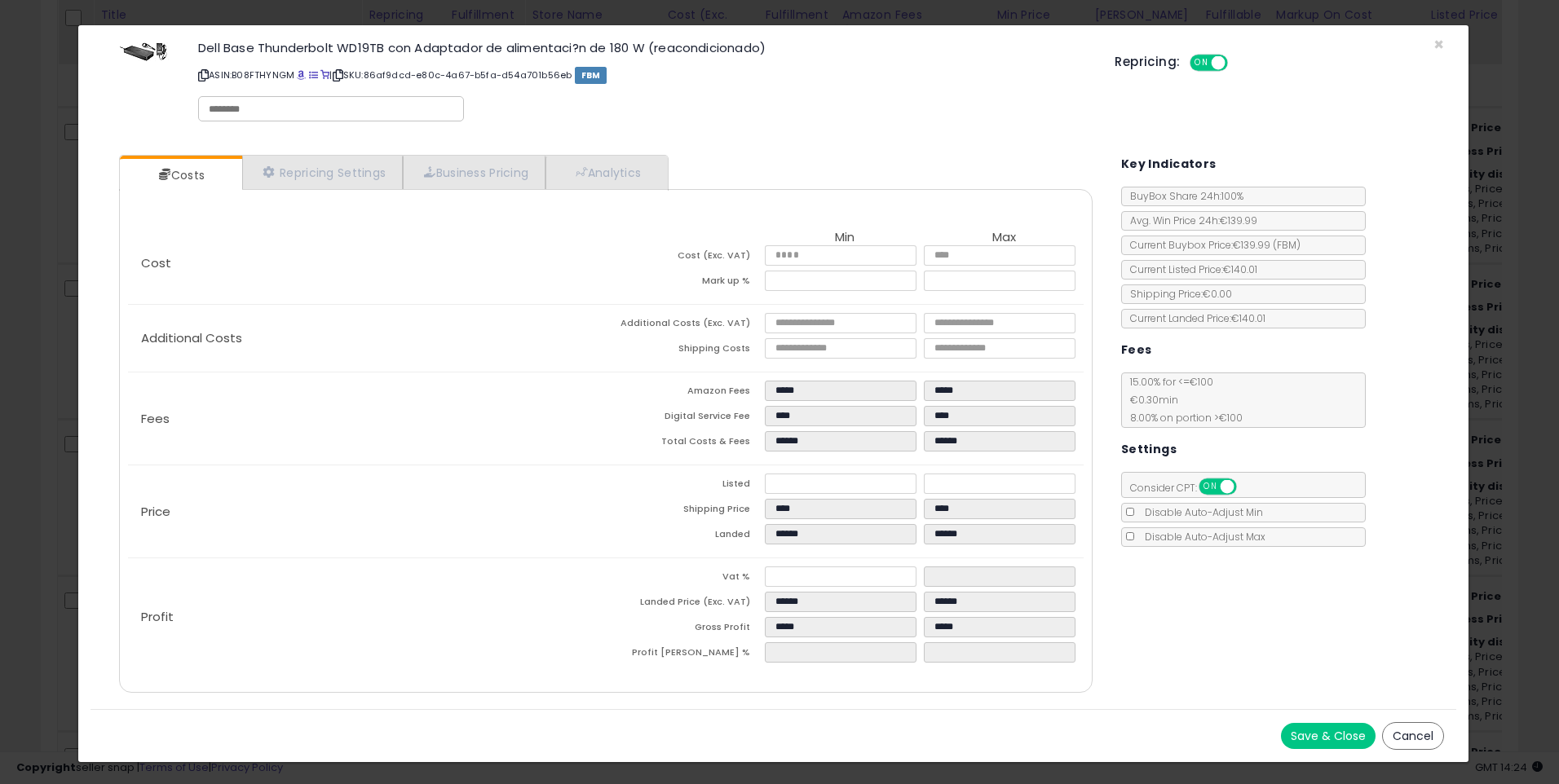
click at [1432, 43] on div "Dell Base Thunderbolt WD19TB con Adaptador de alimentaci?n de 180 W (reacondici…" at bounding box center [773, 84] width 1365 height 93
click at [1441, 49] on div "Repricing: ON OFF" at bounding box center [1278, 60] width 329 height 23
click at [1441, 48] on span "×" at bounding box center [1438, 44] width 11 height 23
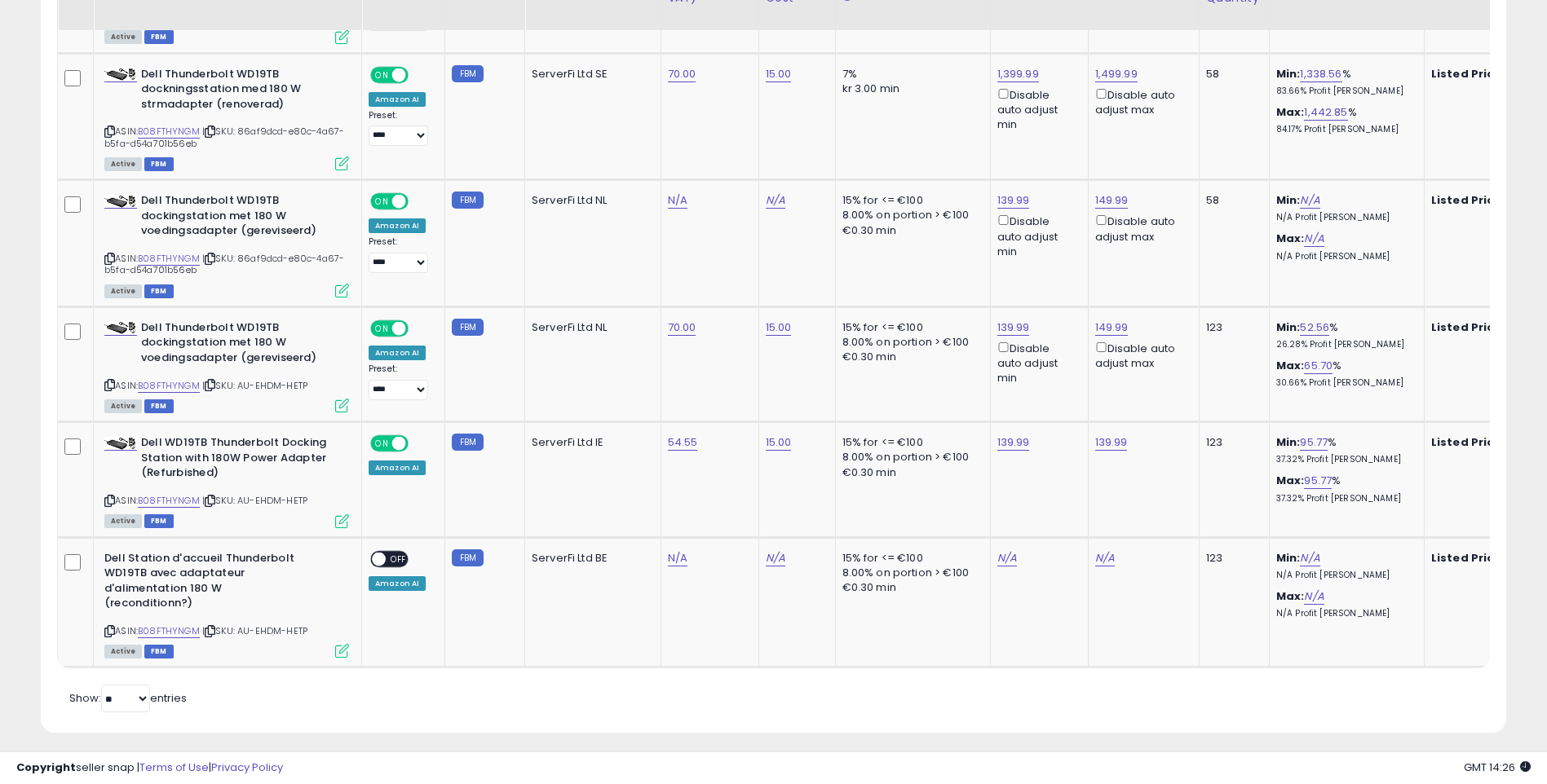
scroll to position [2086, 0]
